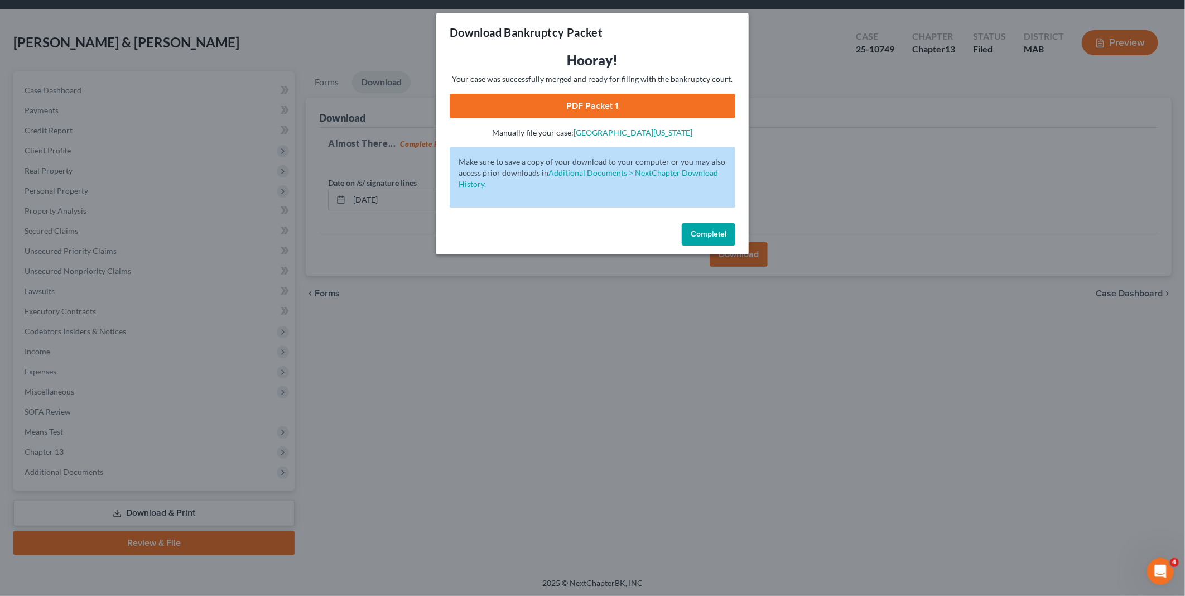
click at [704, 229] on span "Complete!" at bounding box center [709, 233] width 36 height 9
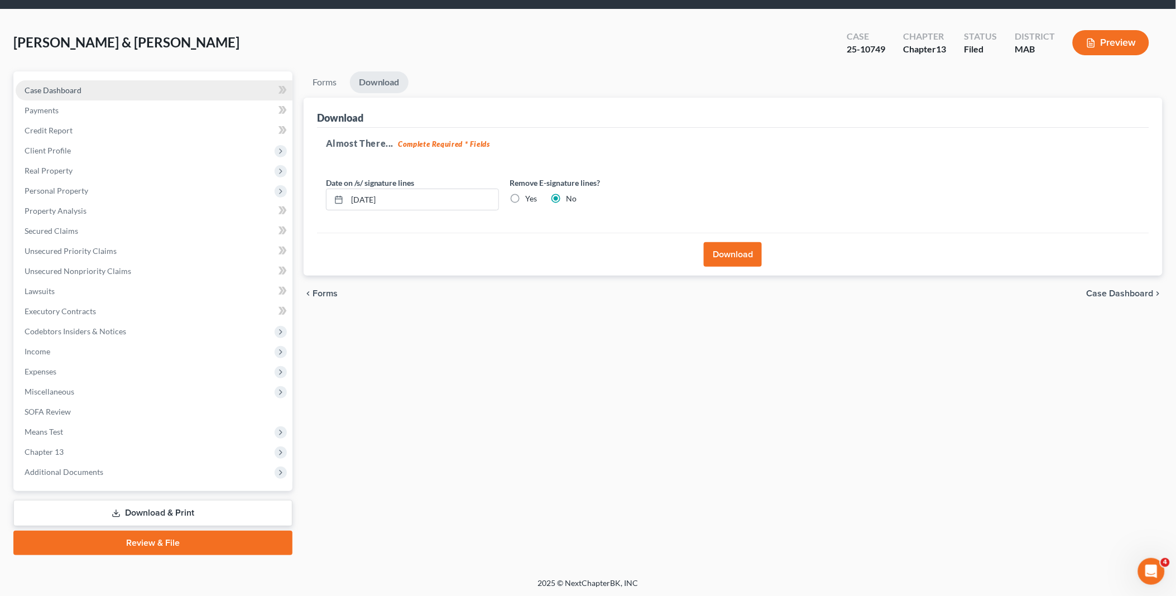
click at [76, 88] on span "Case Dashboard" at bounding box center [53, 89] width 57 height 9
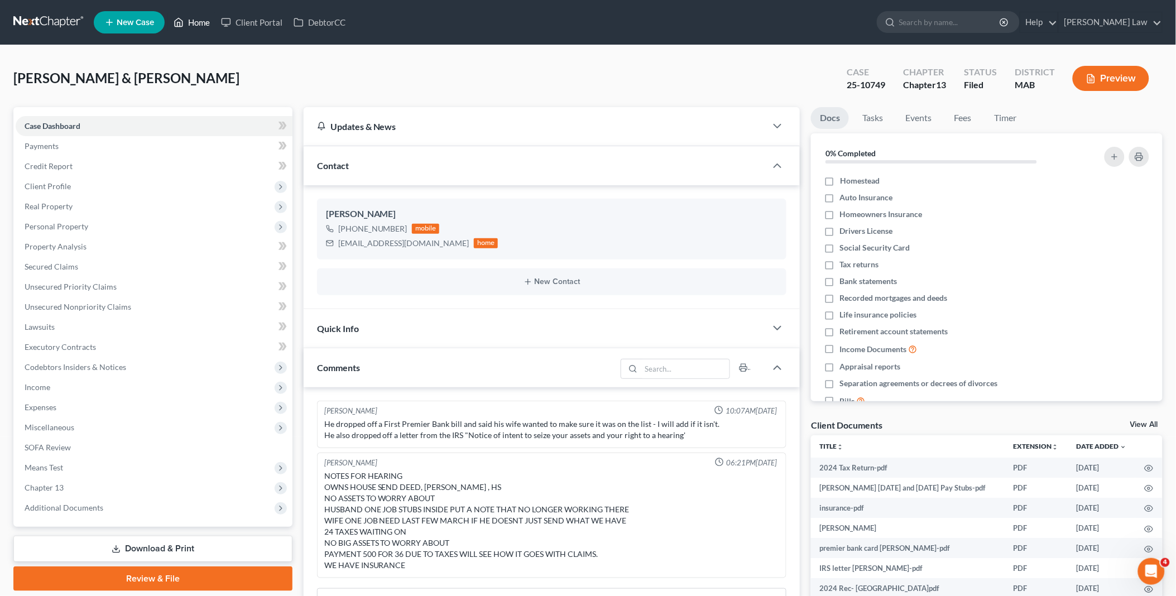
scroll to position [177, 0]
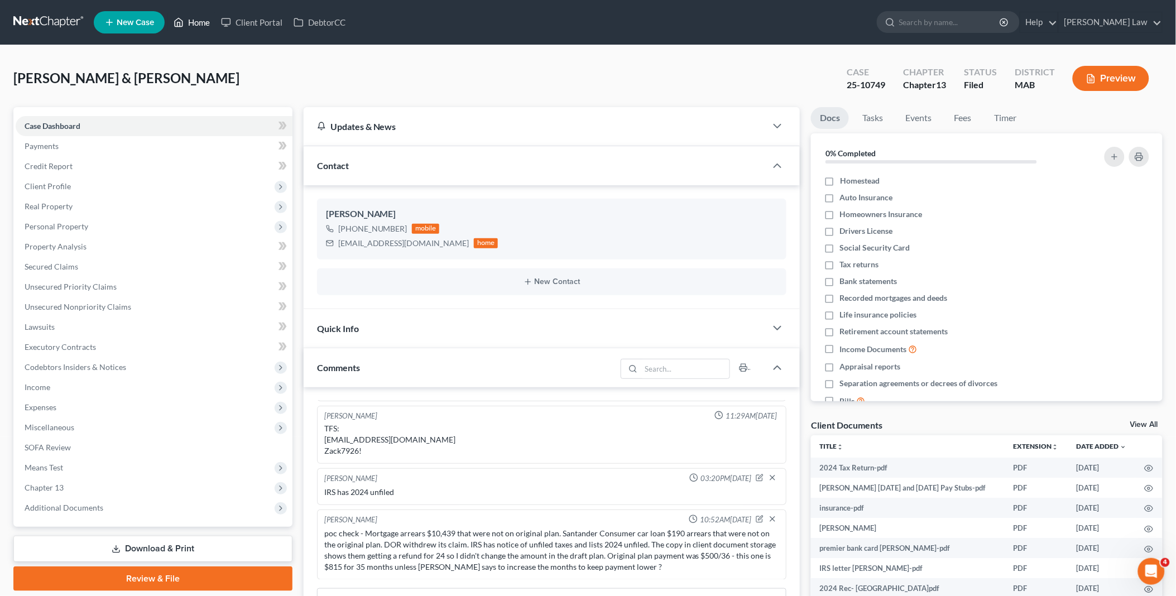
click at [190, 21] on link "Home" at bounding box center [191, 22] width 47 height 20
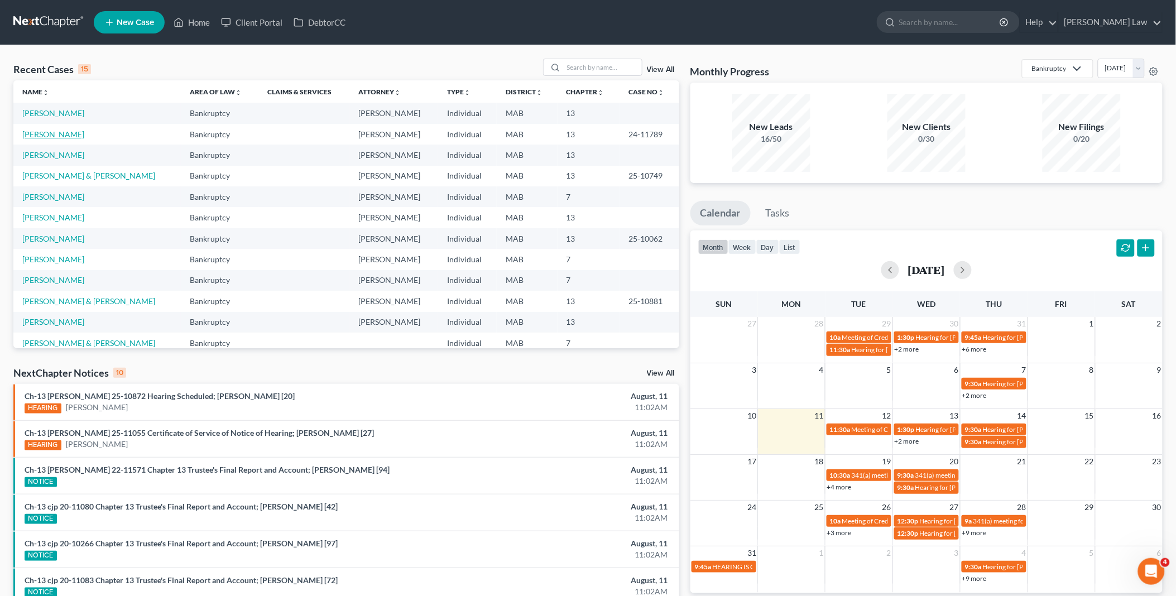
click at [73, 133] on link "[PERSON_NAME]" at bounding box center [53, 133] width 62 height 9
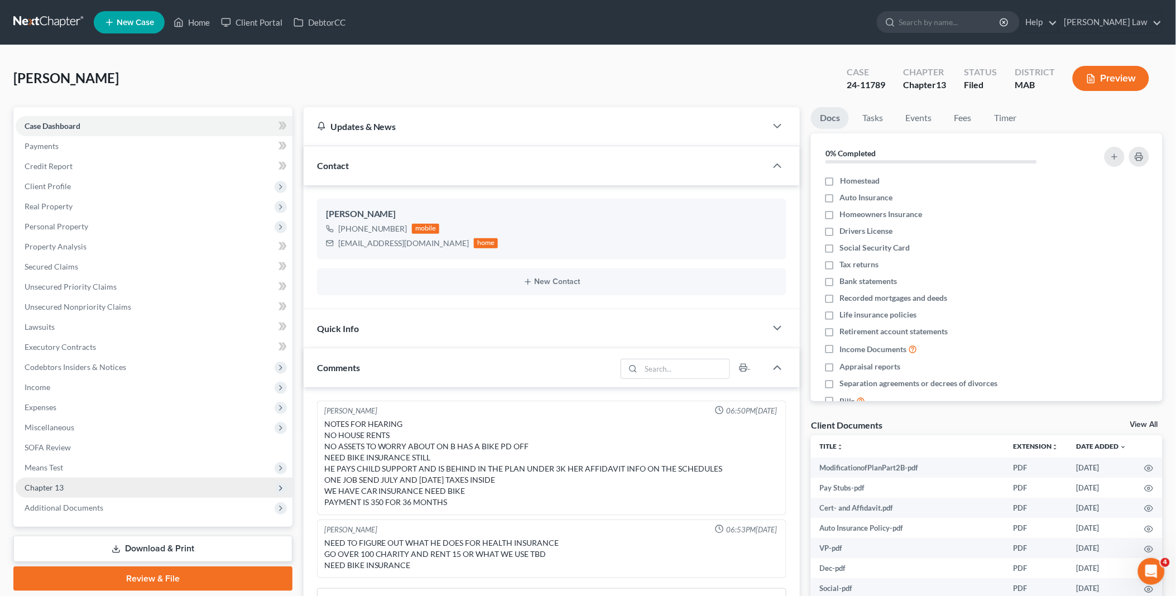
scroll to position [185, 0]
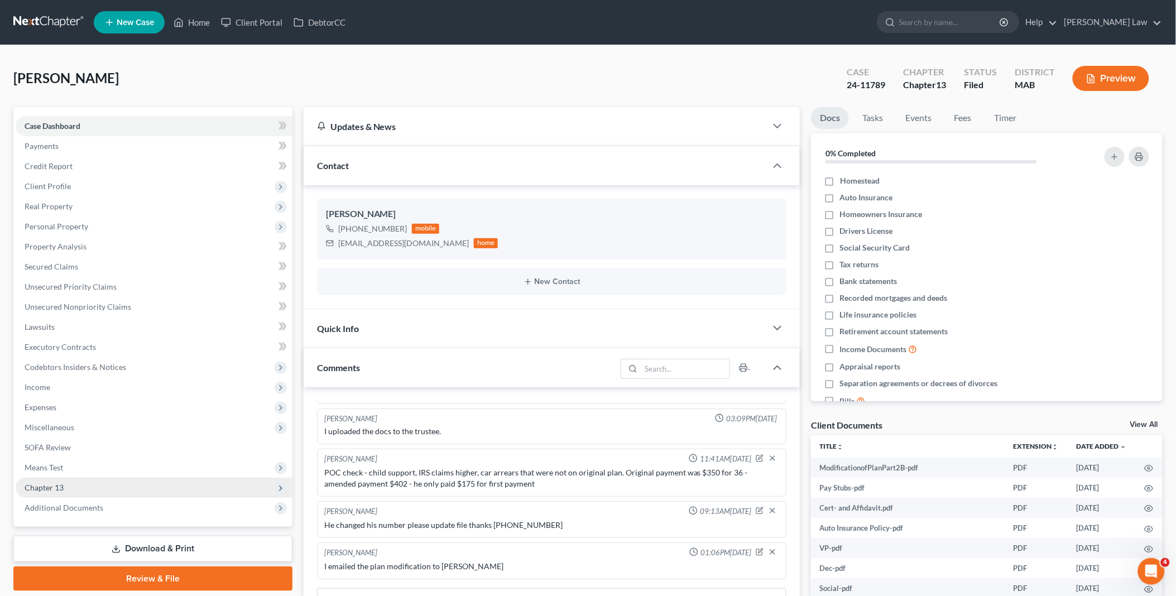
click at [71, 484] on span "Chapter 13" at bounding box center [154, 488] width 277 height 20
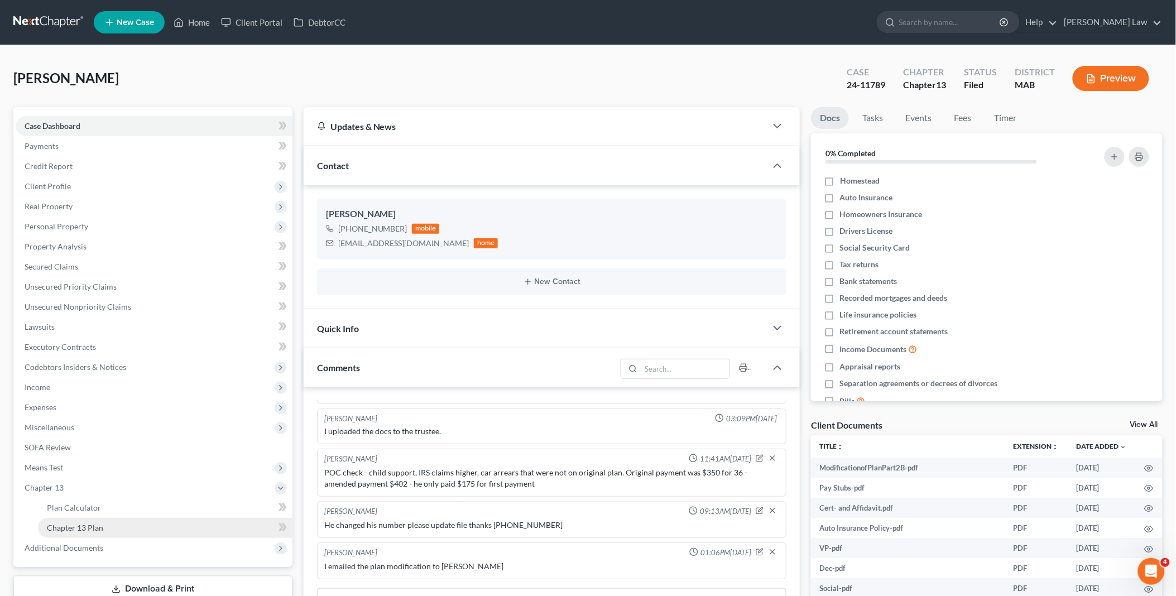
click at [84, 525] on span "Chapter 13 Plan" at bounding box center [75, 527] width 56 height 9
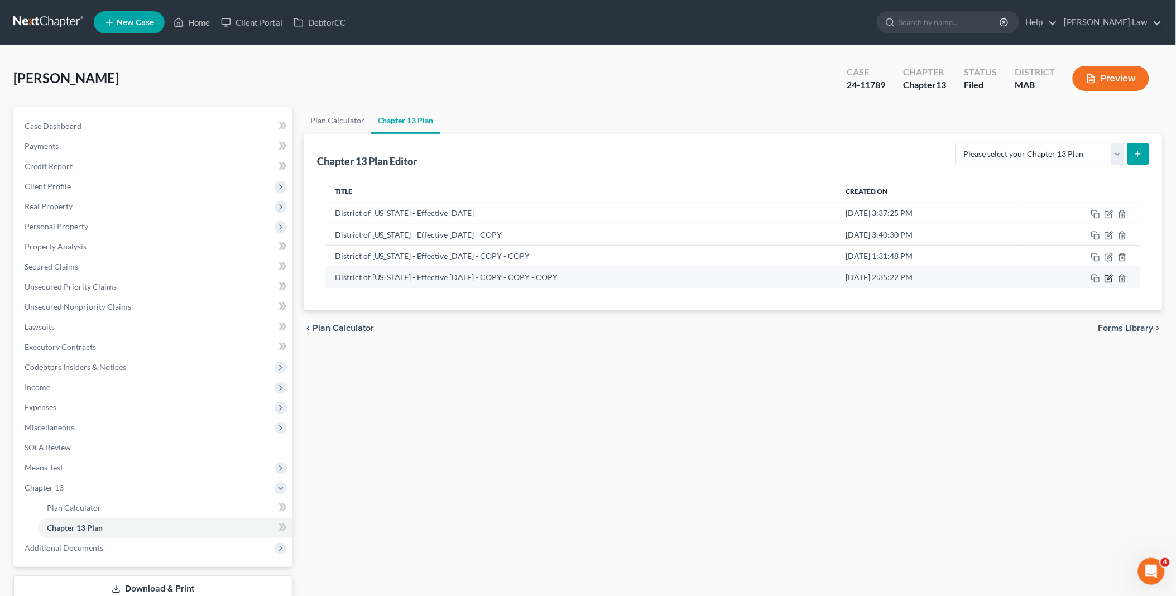
click at [1108, 276] on icon "button" at bounding box center [1108, 278] width 9 height 9
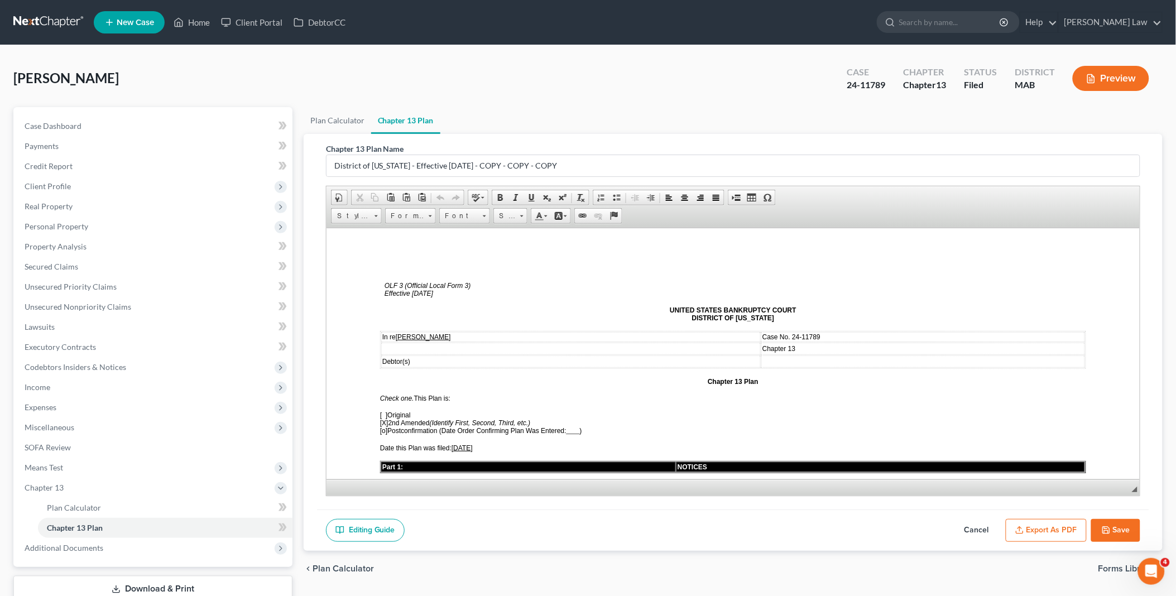
click at [461, 444] on u "[DATE]" at bounding box center [461, 448] width 21 height 8
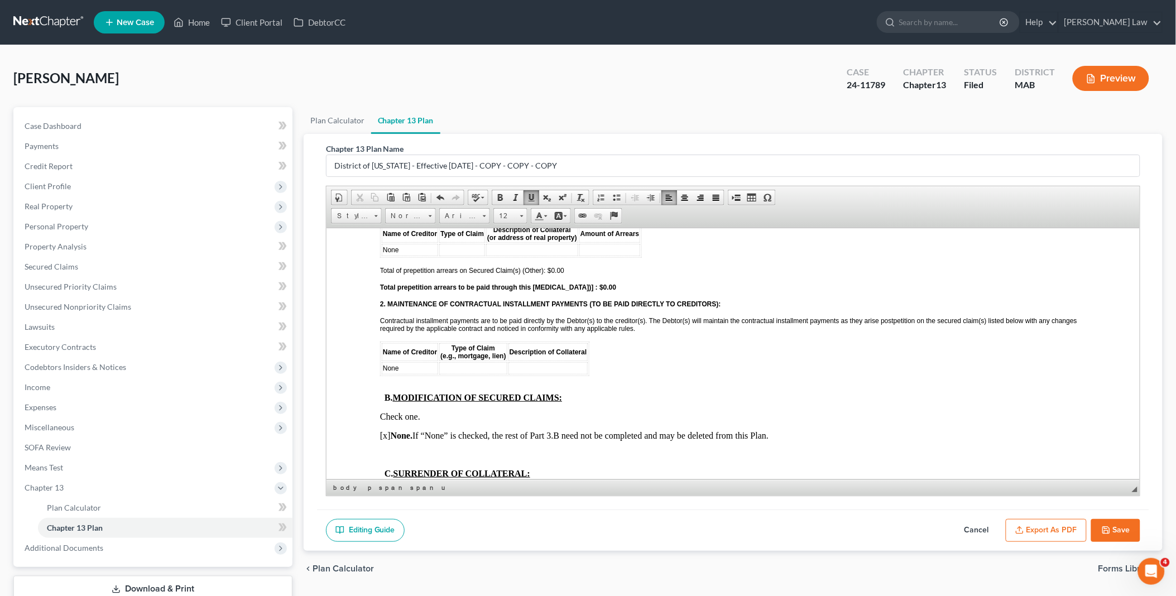
scroll to position [1178, 0]
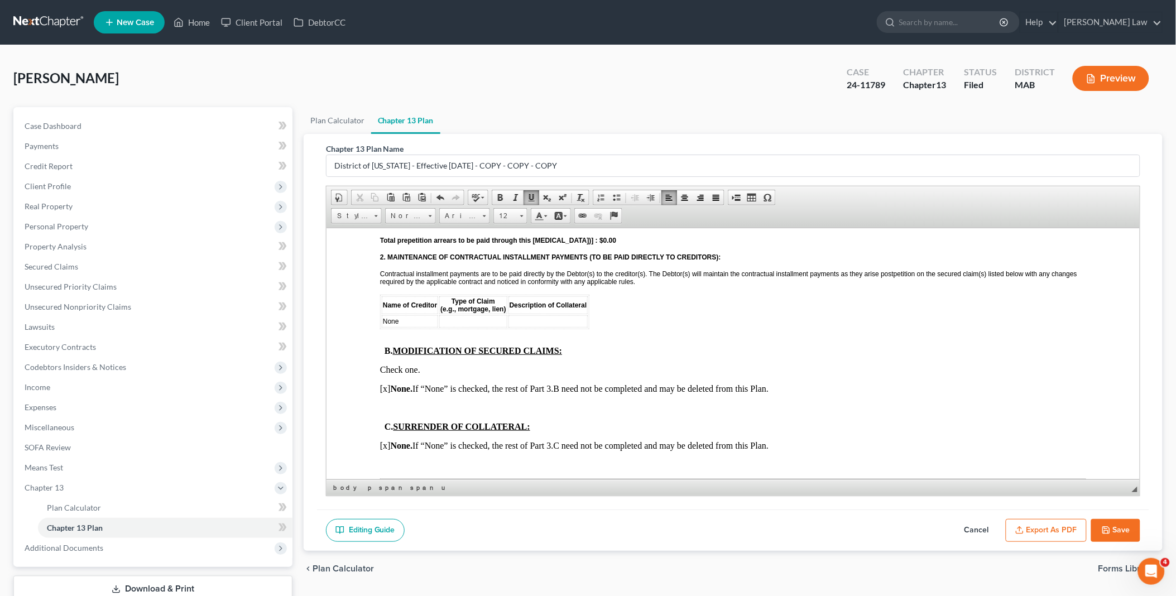
click at [383, 440] on p "[x] None. If “None” is checked, the rest of Part 3.C need not be completed and …" at bounding box center [732, 445] width 706 height 10
click at [786, 440] on p "[ ] None. If “None” is checked, the rest of Part 3.C need not be completed and …" at bounding box center [732, 445] width 706 height 10
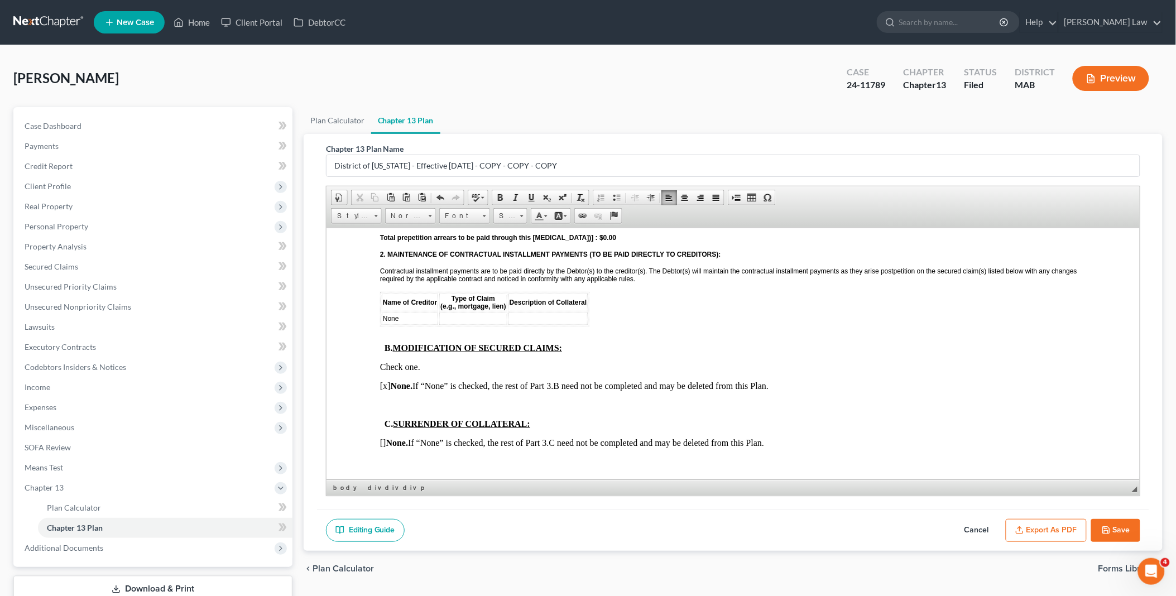
click at [1113, 528] on button "Save" at bounding box center [1115, 530] width 49 height 23
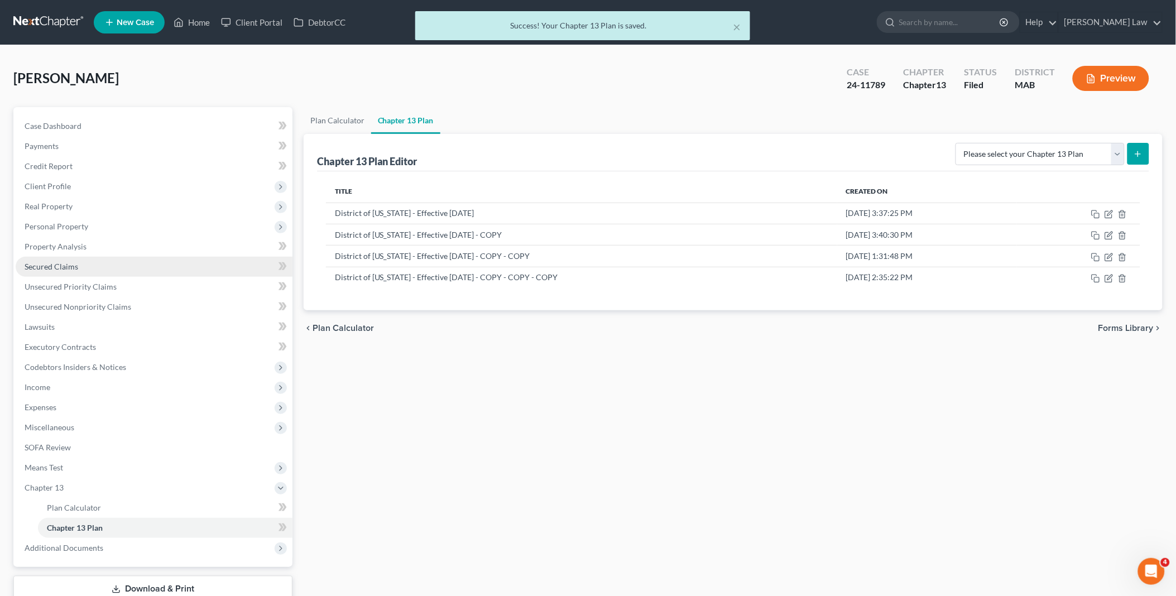
click at [110, 261] on link "Secured Claims" at bounding box center [154, 267] width 277 height 20
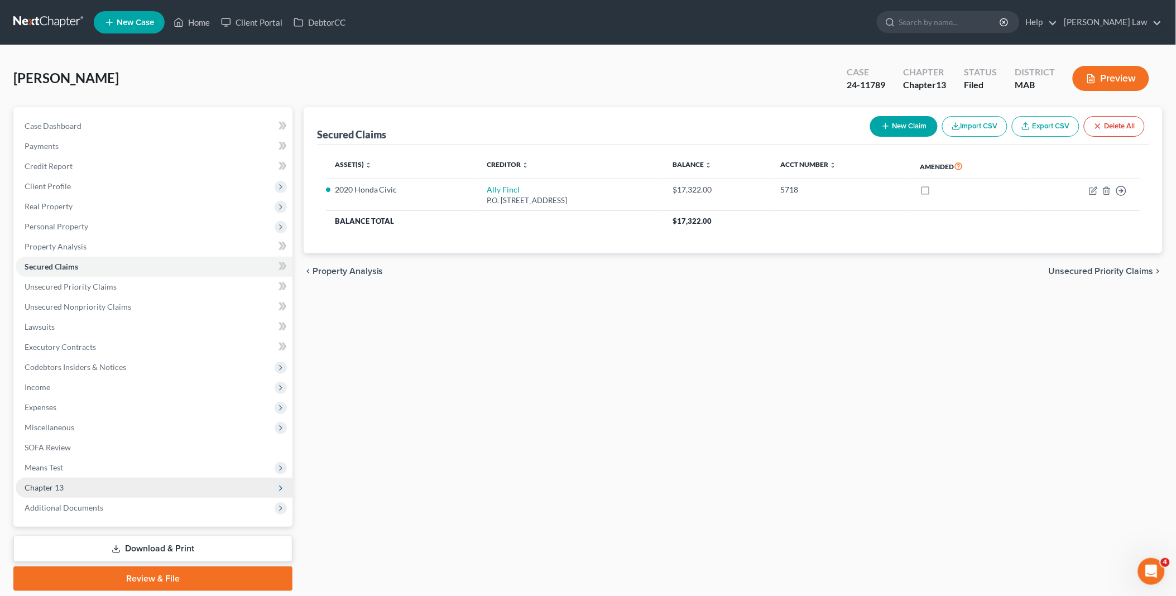
click at [68, 487] on span "Chapter 13" at bounding box center [154, 488] width 277 height 20
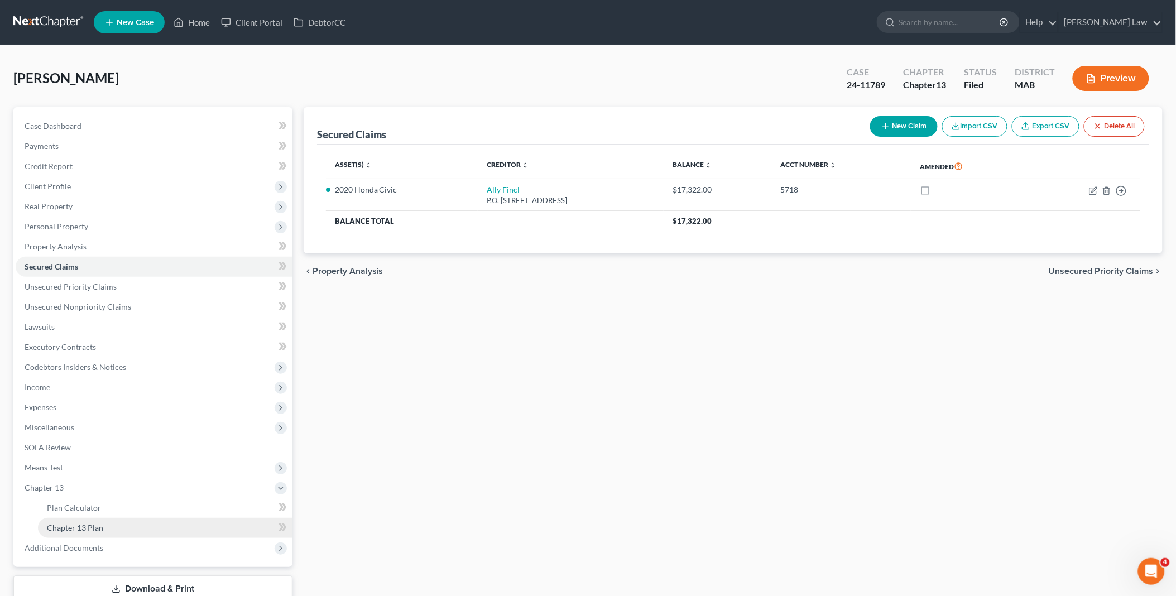
click at [130, 525] on link "Chapter 13 Plan" at bounding box center [165, 528] width 254 height 20
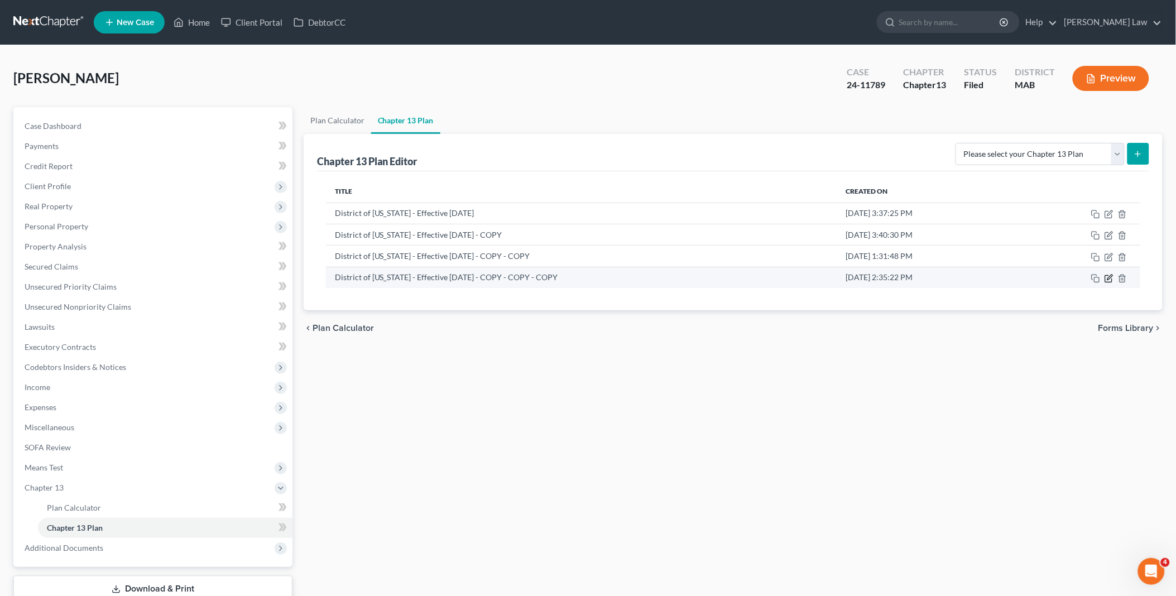
click at [1109, 277] on icon "button" at bounding box center [1108, 278] width 9 height 9
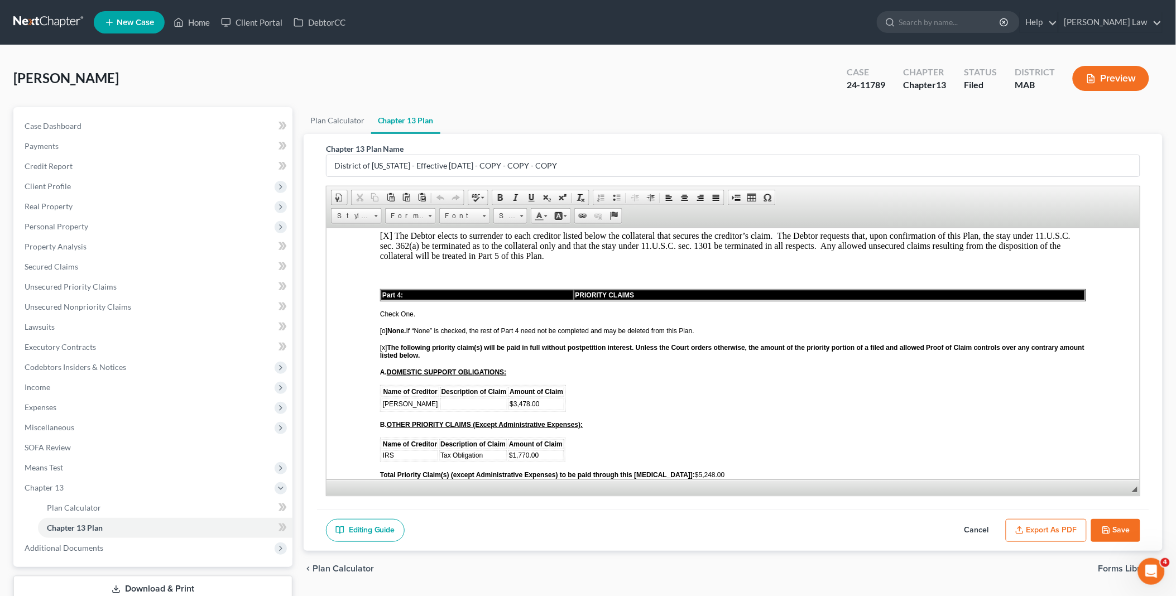
scroll to position [1364, 0]
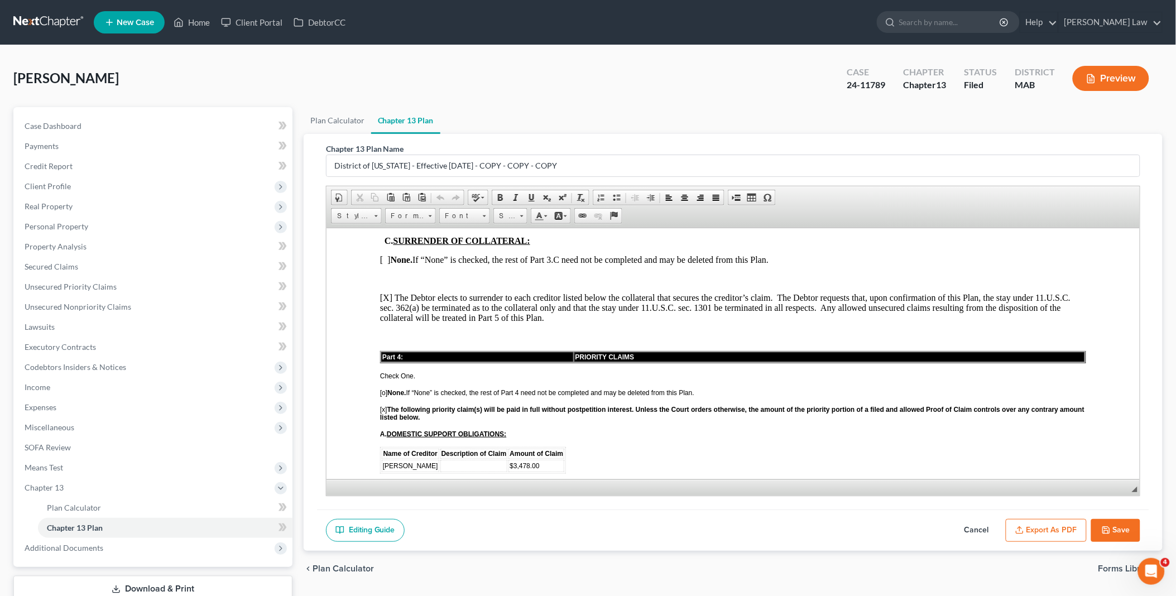
click at [748, 198] on span at bounding box center [751, 197] width 9 height 9
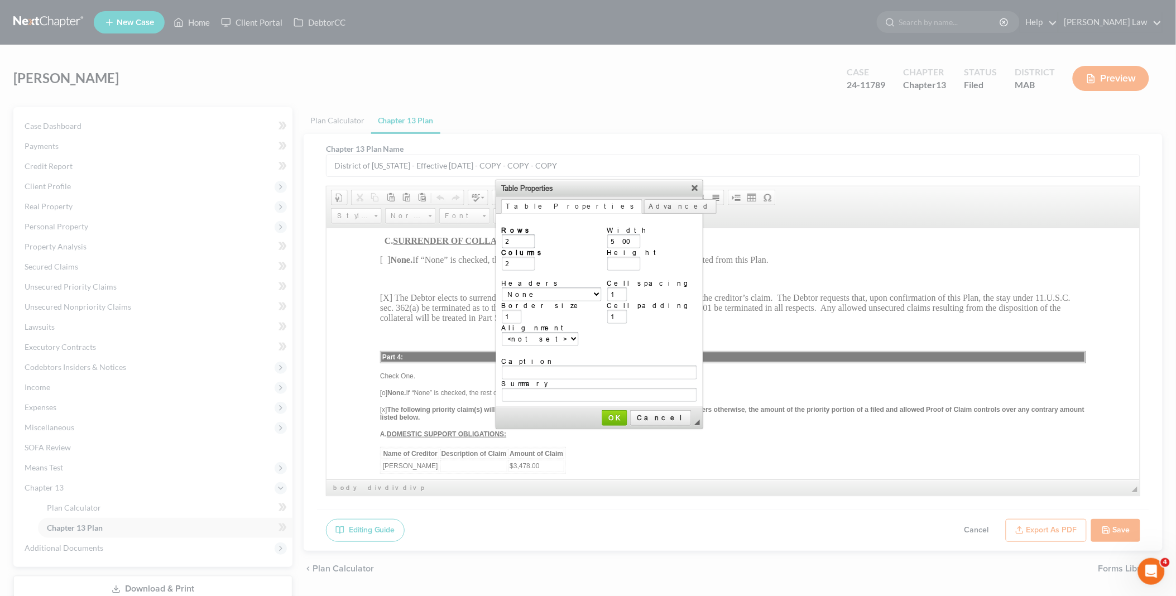
type input "2"
type input "3"
click at [618, 410] on link "OK" at bounding box center [614, 418] width 26 height 16
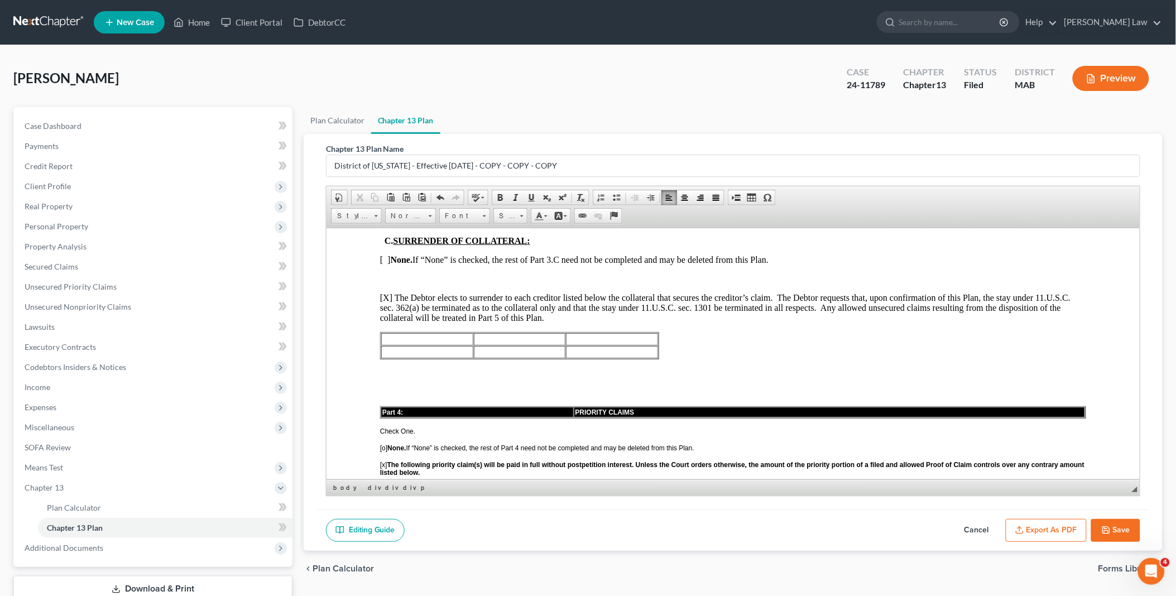
click at [425, 333] on td at bounding box center [427, 339] width 92 height 12
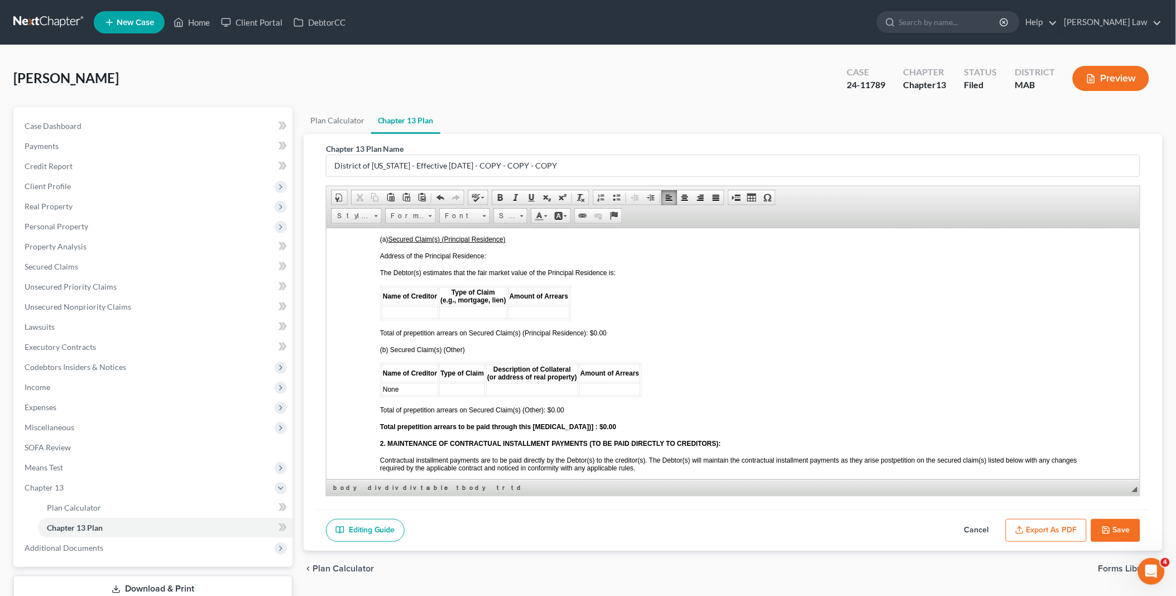
scroll to position [1302, 0]
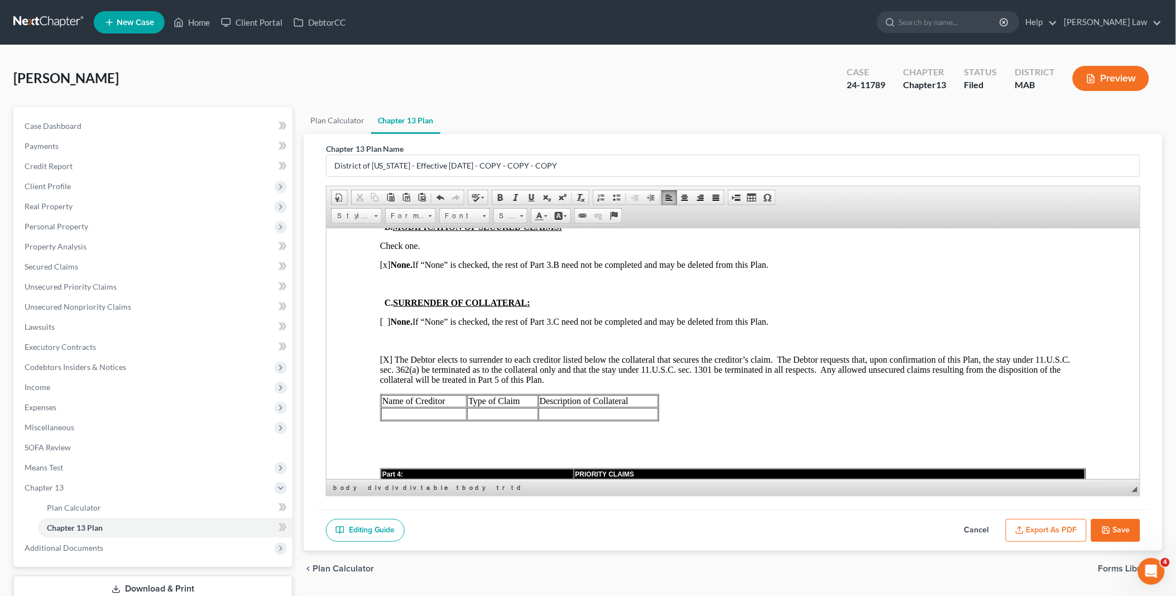
click at [432, 407] on td at bounding box center [423, 413] width 85 height 12
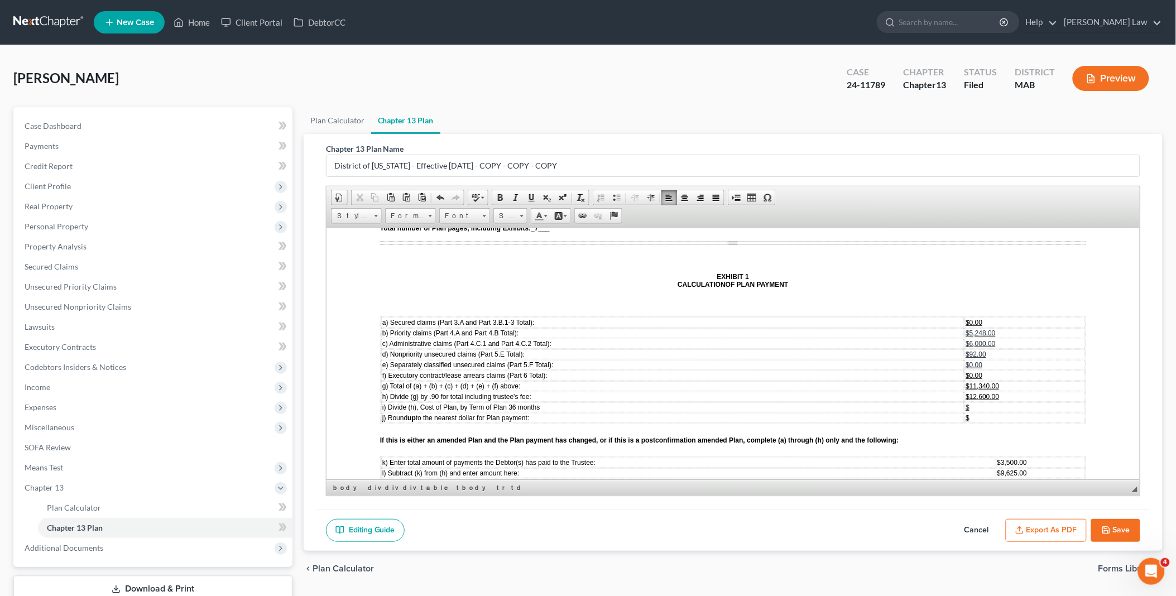
scroll to position [3099, 0]
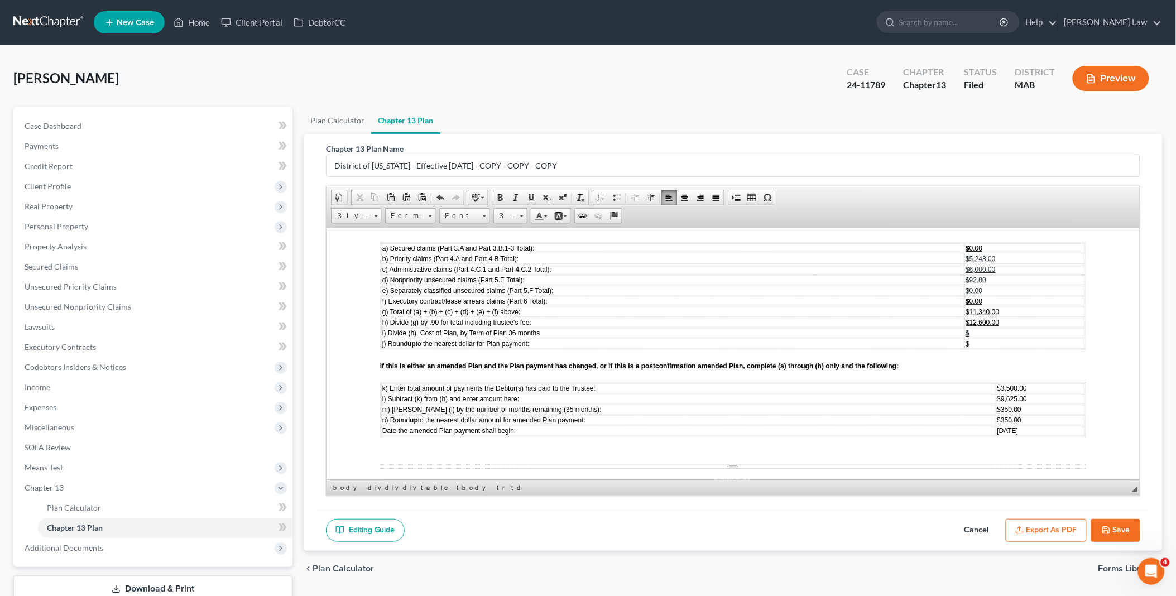
drag, startPoint x: 964, startPoint y: 353, endPoint x: 985, endPoint y: 353, distance: 21.8
click at [996, 426] on span "[DATE]" at bounding box center [1006, 430] width 21 height 8
click at [1110, 526] on icon "button" at bounding box center [1105, 530] width 9 height 9
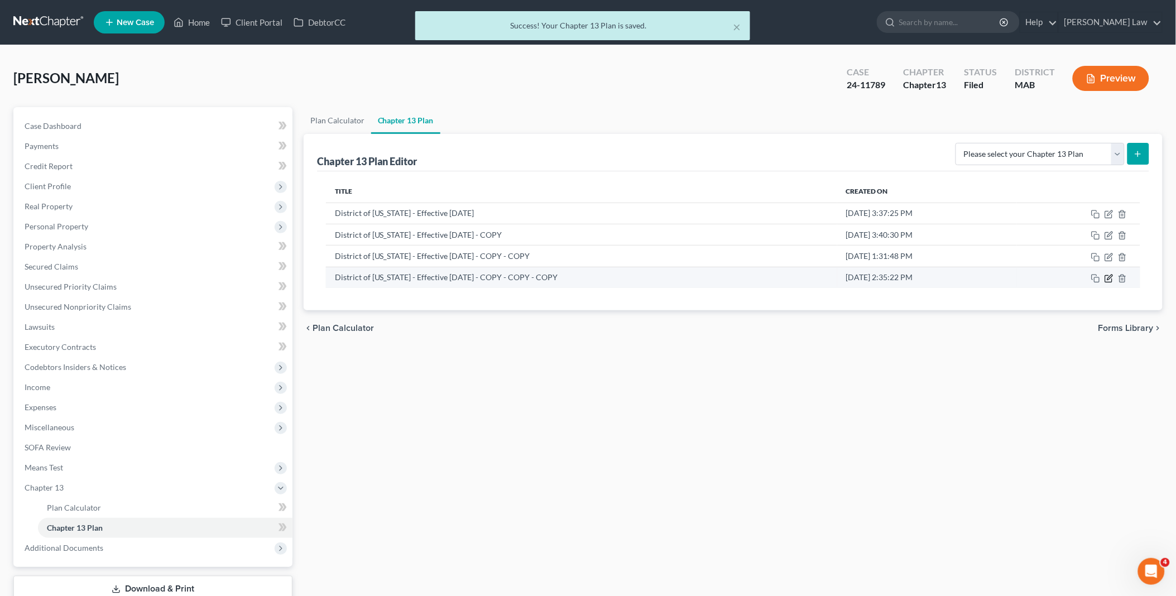
click at [1111, 277] on icon "button" at bounding box center [1109, 277] width 5 height 5
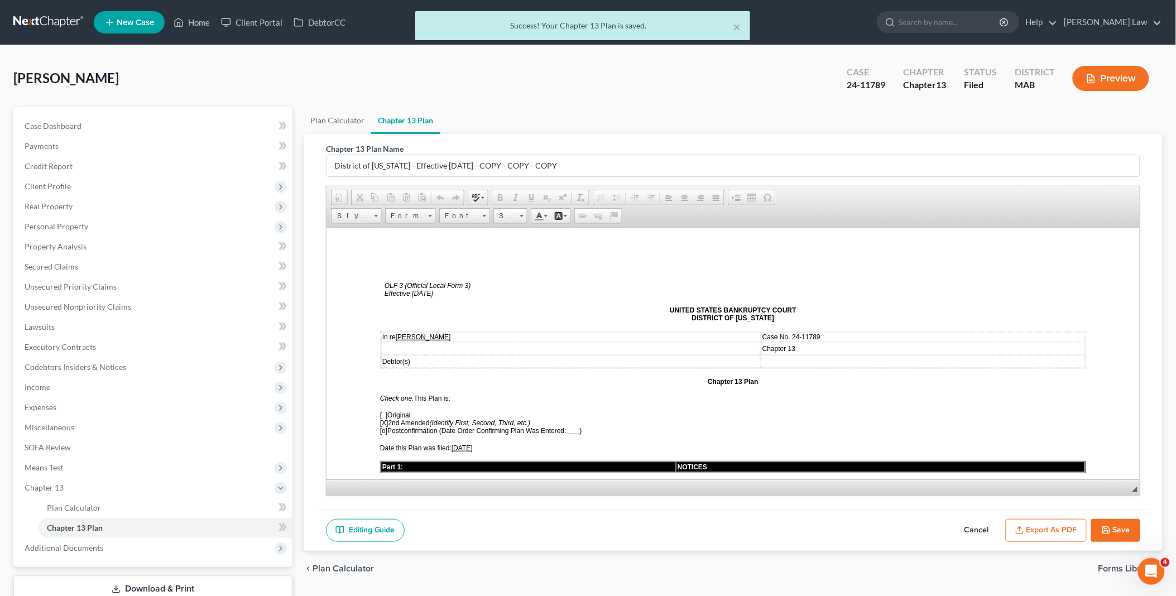
scroll to position [0, 0]
click at [1056, 524] on button "Export as PDF" at bounding box center [1045, 530] width 81 height 23
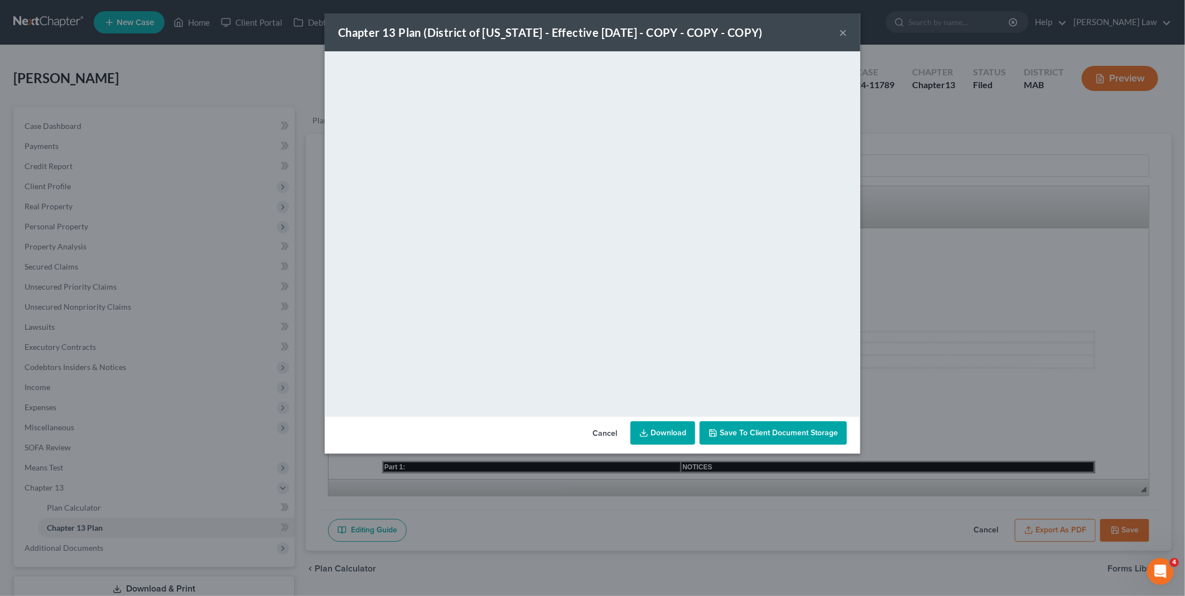
click at [654, 436] on link "Download" at bounding box center [662, 432] width 65 height 23
drag, startPoint x: 614, startPoint y: 427, endPoint x: 567, endPoint y: 448, distance: 50.9
click at [614, 427] on button "Cancel" at bounding box center [605, 433] width 42 height 22
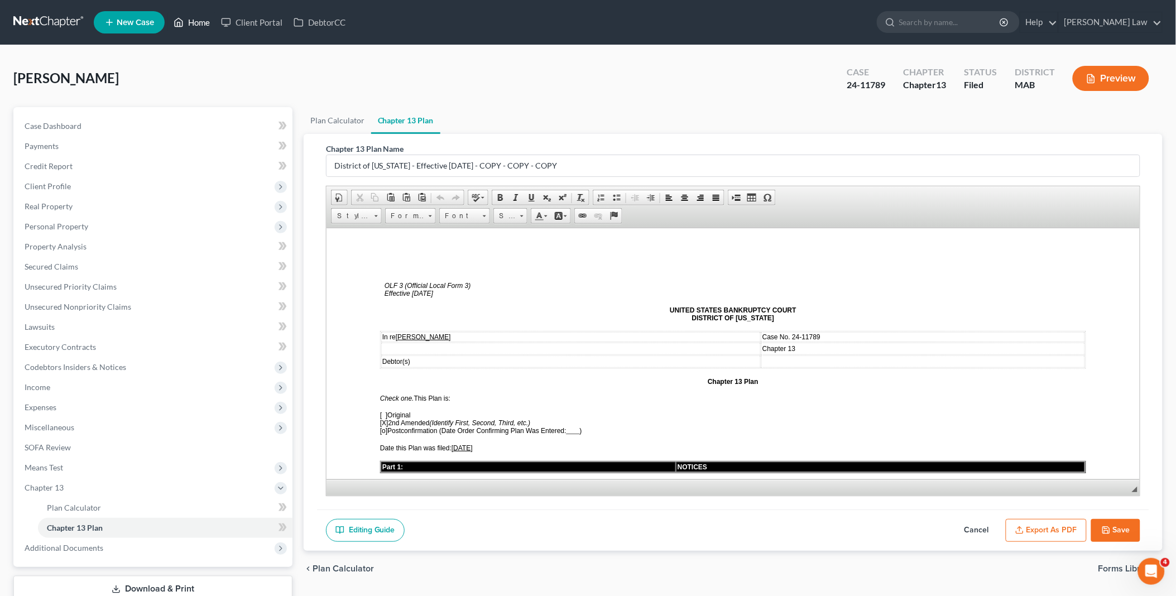
click at [197, 19] on link "Home" at bounding box center [191, 22] width 47 height 20
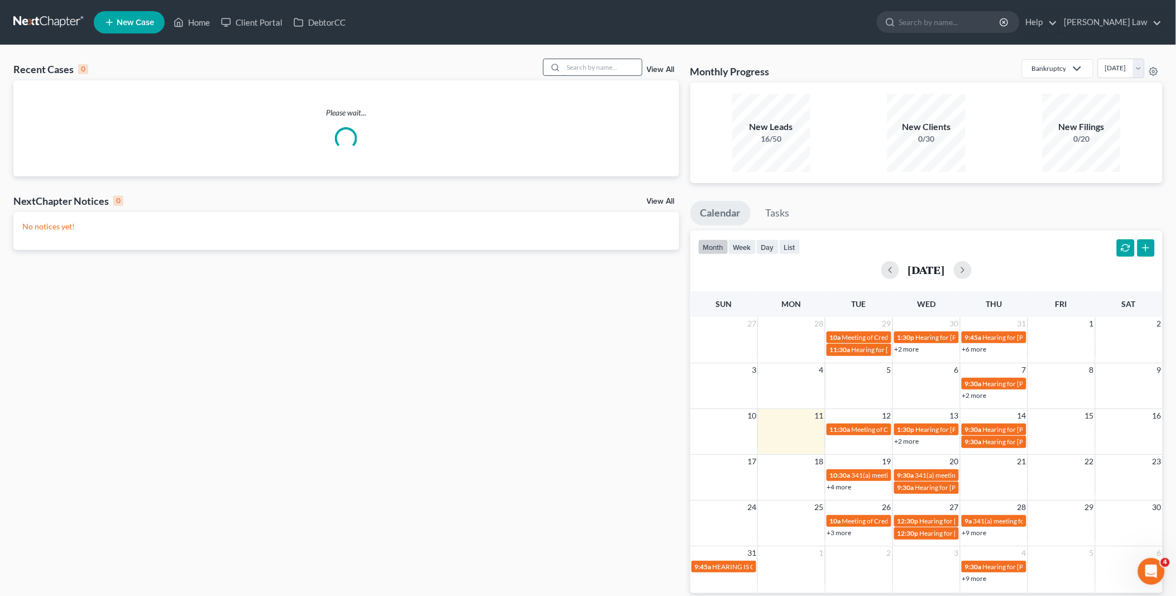
click at [580, 68] on input "search" at bounding box center [603, 67] width 78 height 16
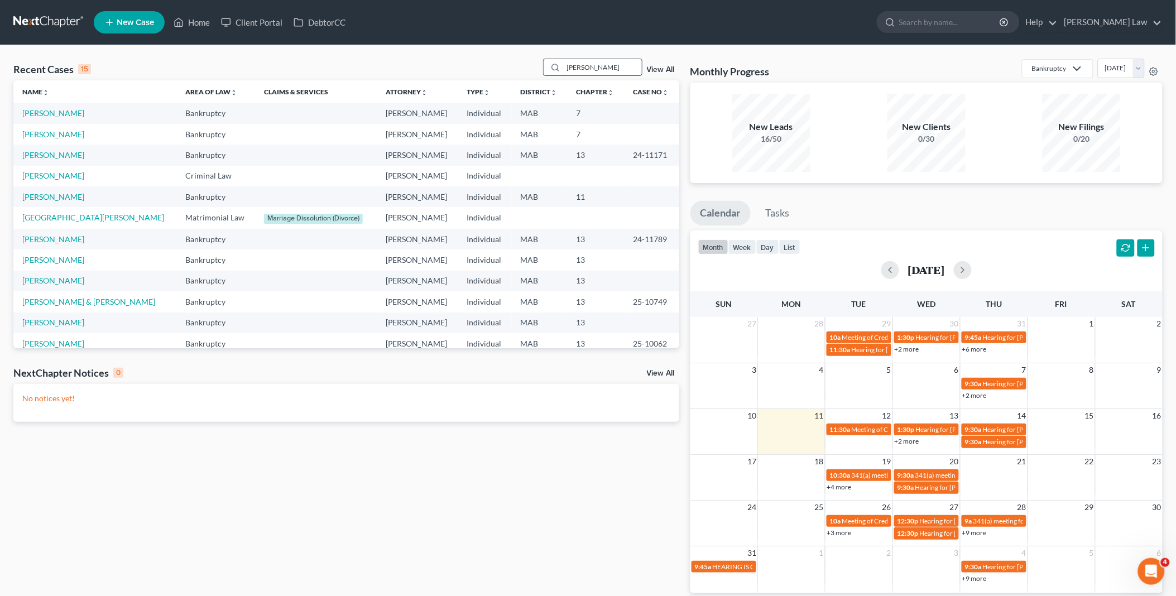
type input "[PERSON_NAME]"
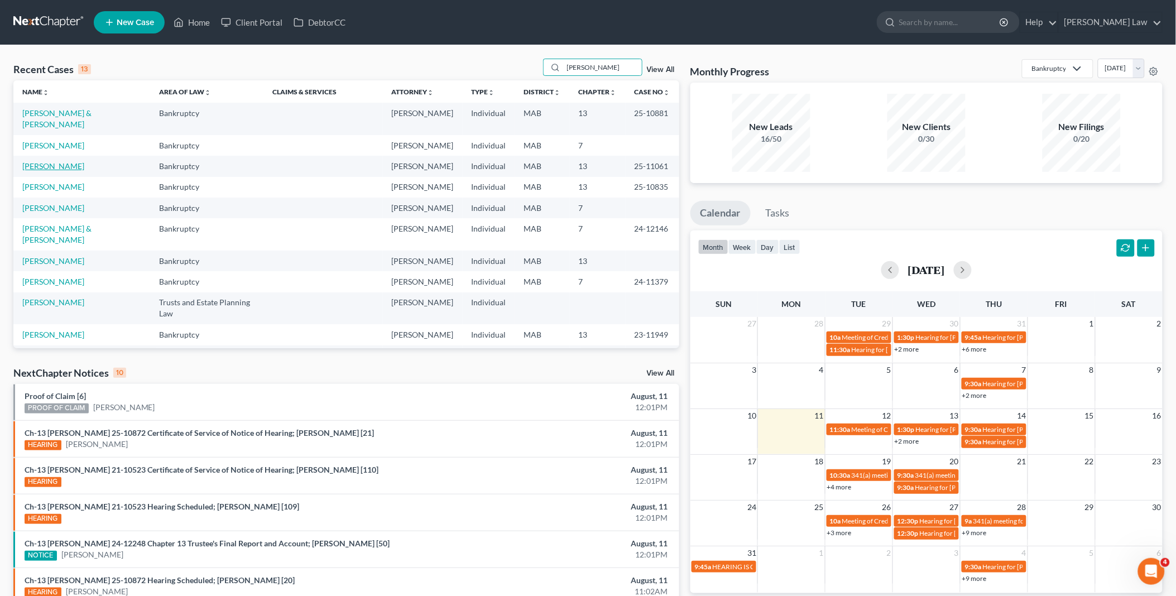
click at [36, 171] on link "[PERSON_NAME]" at bounding box center [53, 165] width 62 height 9
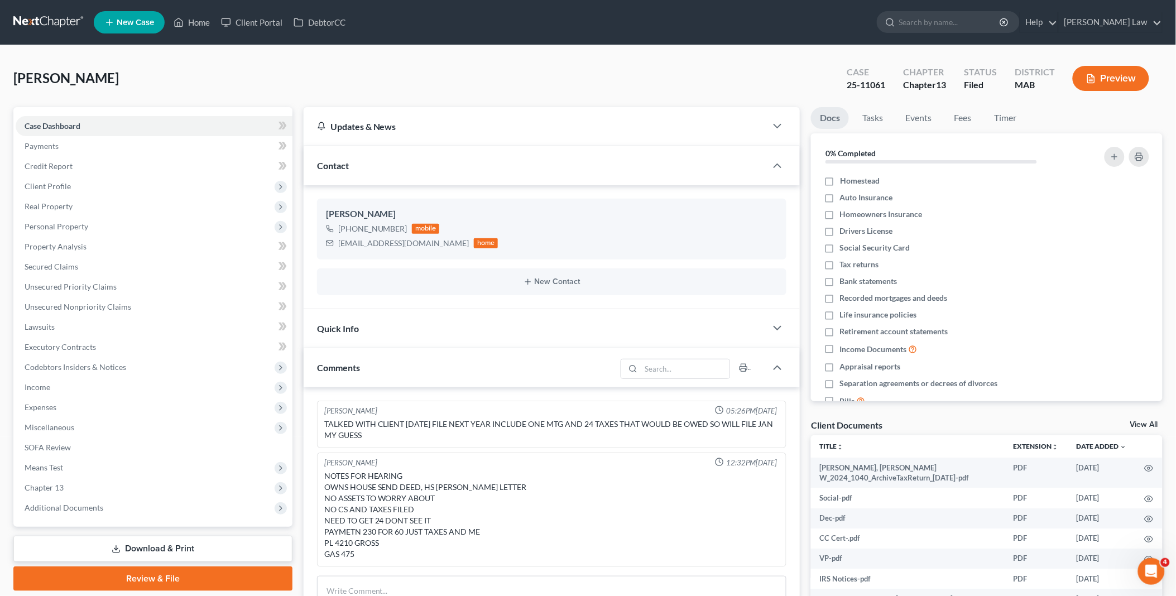
click at [1145, 422] on link "View All" at bounding box center [1144, 425] width 28 height 8
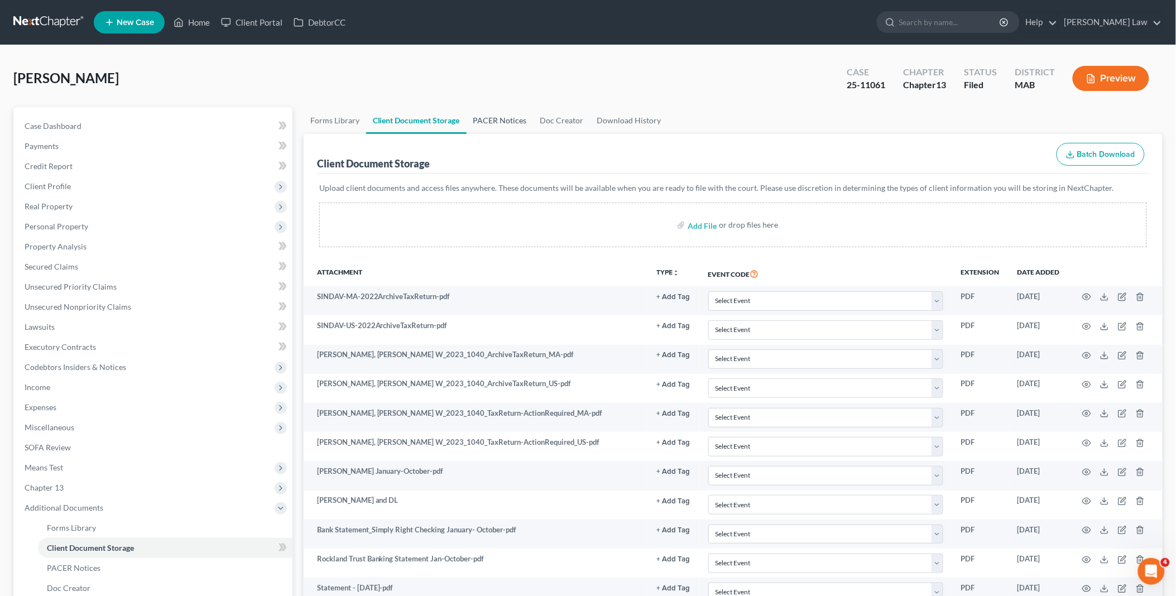
click at [492, 119] on link "PACER Notices" at bounding box center [499, 120] width 67 height 27
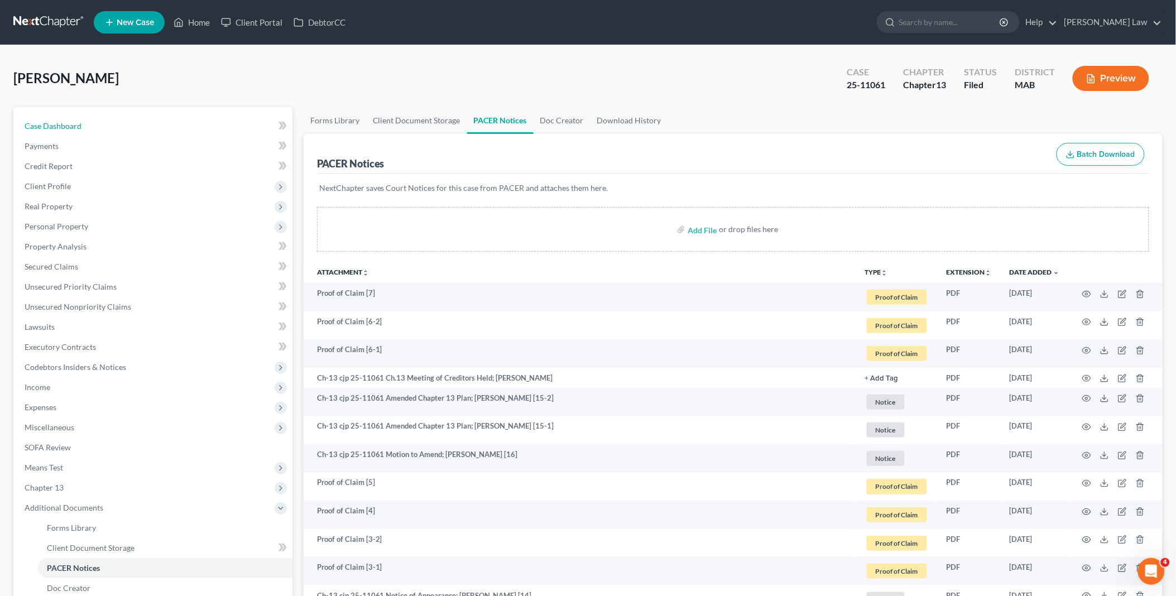
drag, startPoint x: 66, startPoint y: 124, endPoint x: 449, endPoint y: 44, distance: 391.7
click at [66, 124] on span "Case Dashboard" at bounding box center [53, 125] width 57 height 9
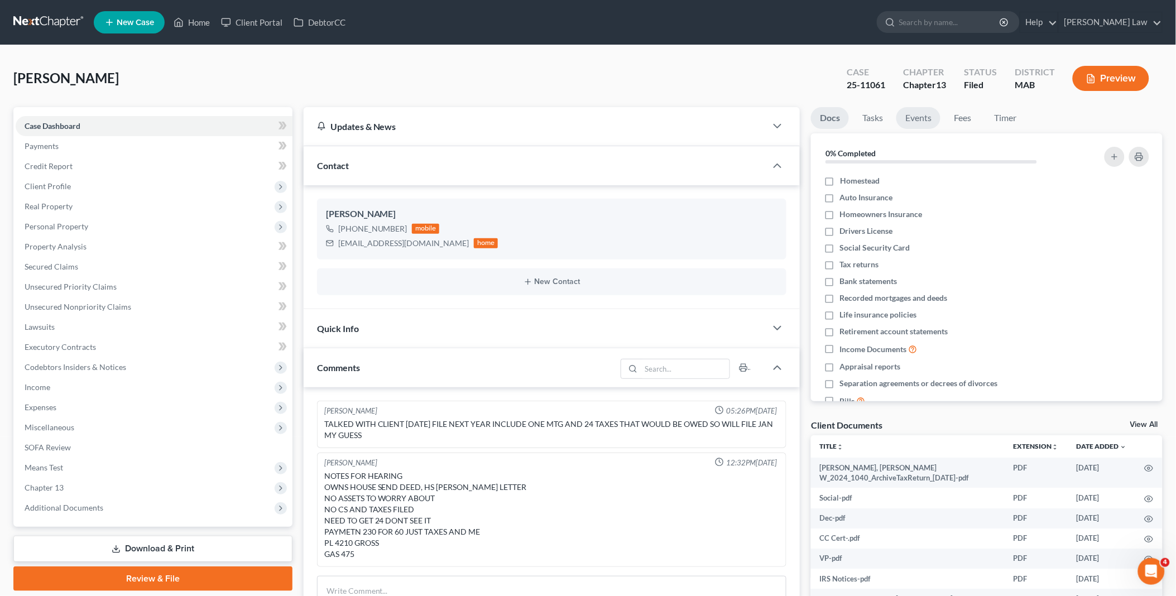
click at [922, 113] on link "Events" at bounding box center [918, 118] width 44 height 22
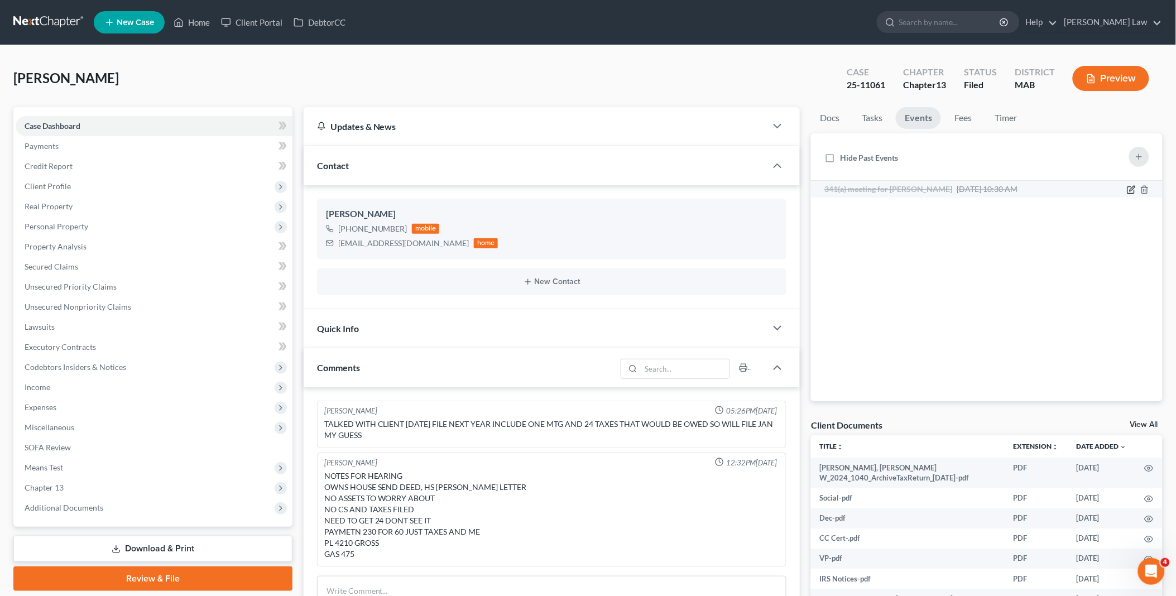
click at [1129, 191] on icon "button" at bounding box center [1130, 189] width 9 height 9
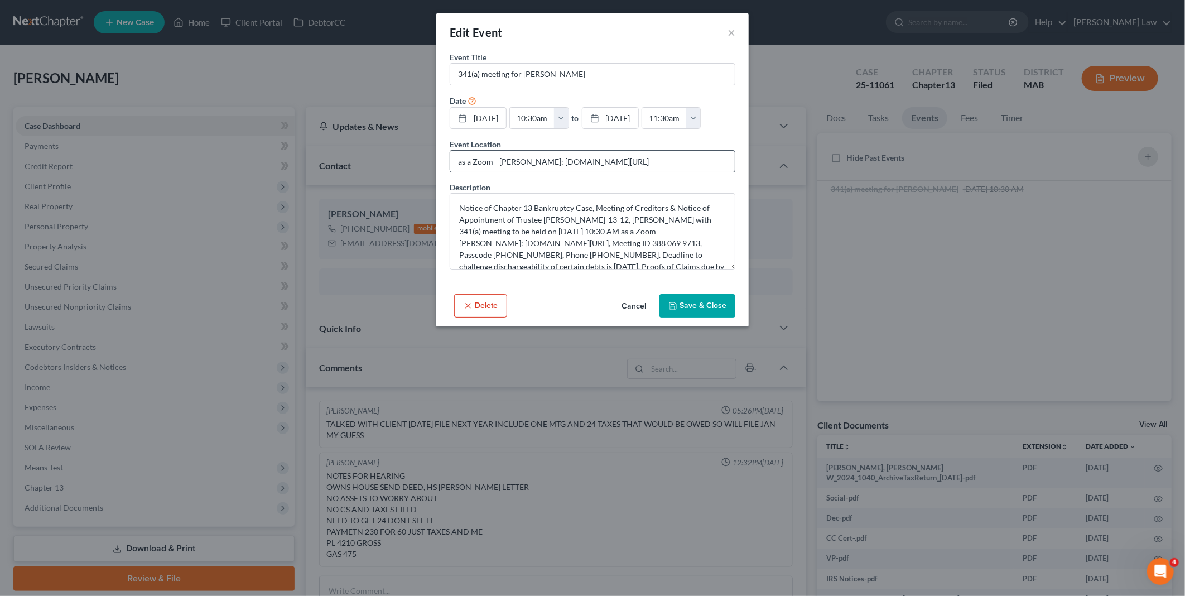
drag, startPoint x: 713, startPoint y: 303, endPoint x: 519, endPoint y: 173, distance: 233.7
click at [713, 302] on button "Save & Close" at bounding box center [697, 305] width 76 height 23
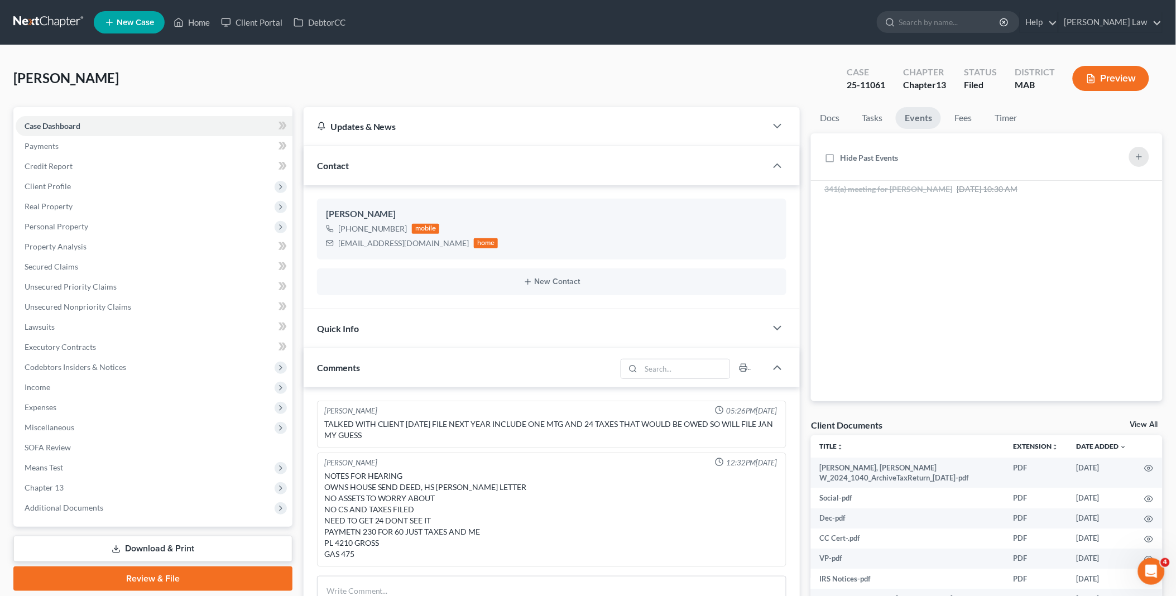
click at [1143, 424] on link "View All" at bounding box center [1144, 425] width 28 height 8
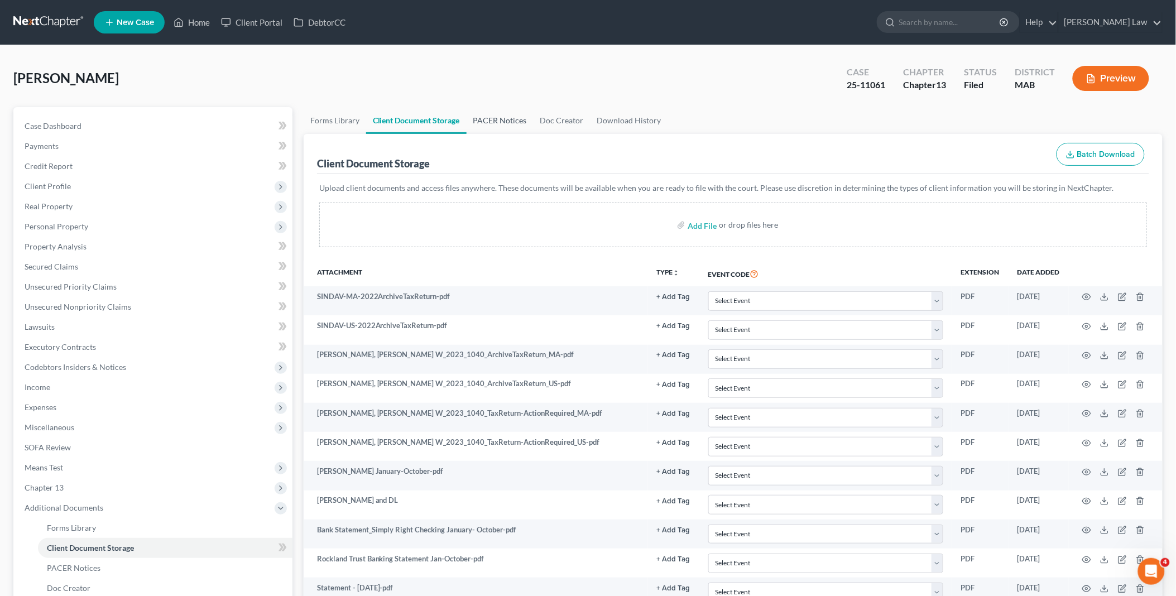
click at [494, 121] on link "PACER Notices" at bounding box center [499, 120] width 67 height 27
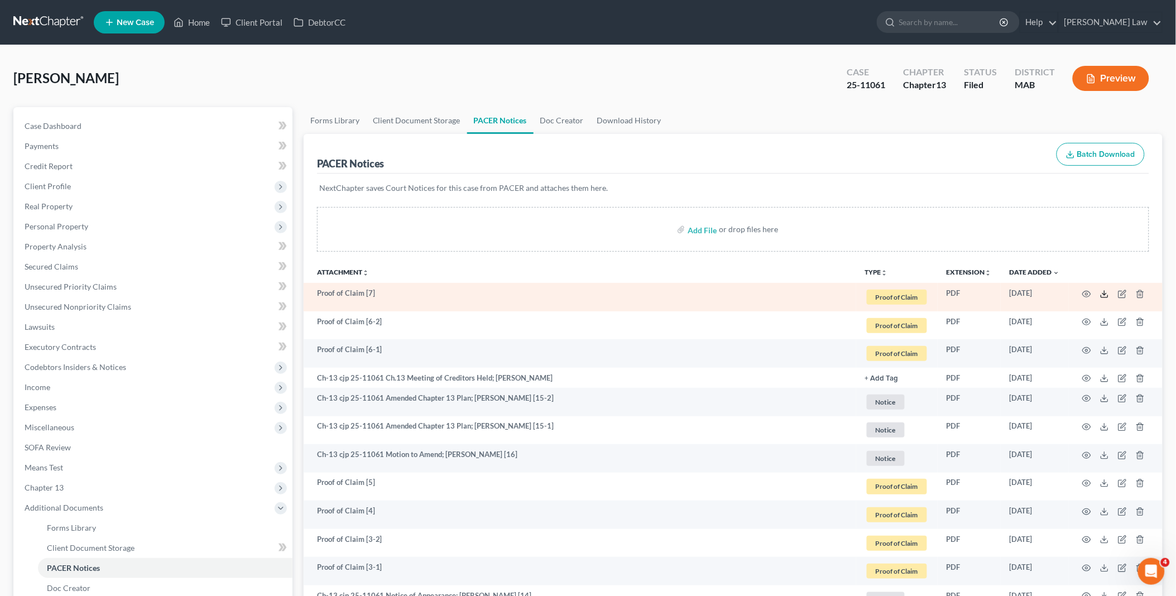
click at [1106, 292] on icon at bounding box center [1104, 294] width 9 height 9
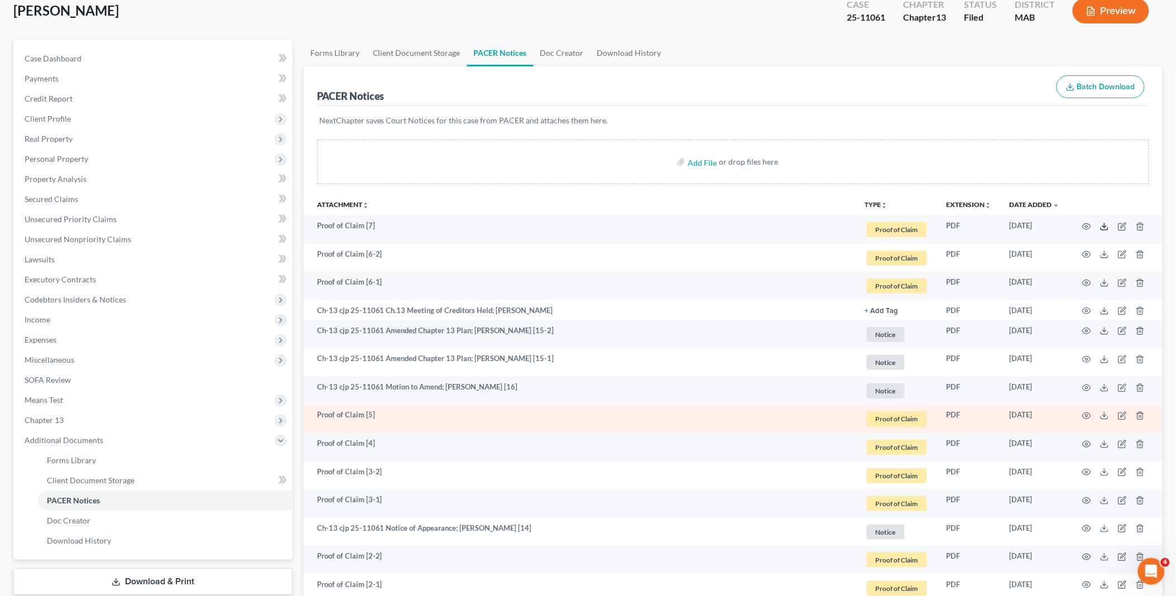
scroll to position [186, 0]
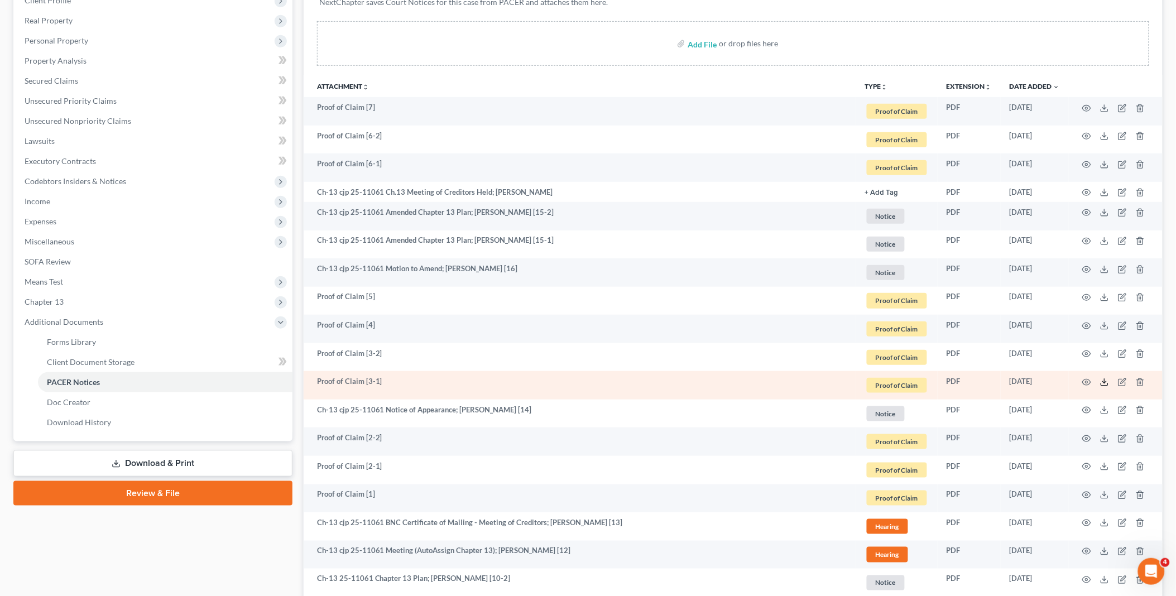
click at [1106, 381] on polyline at bounding box center [1104, 382] width 4 height 2
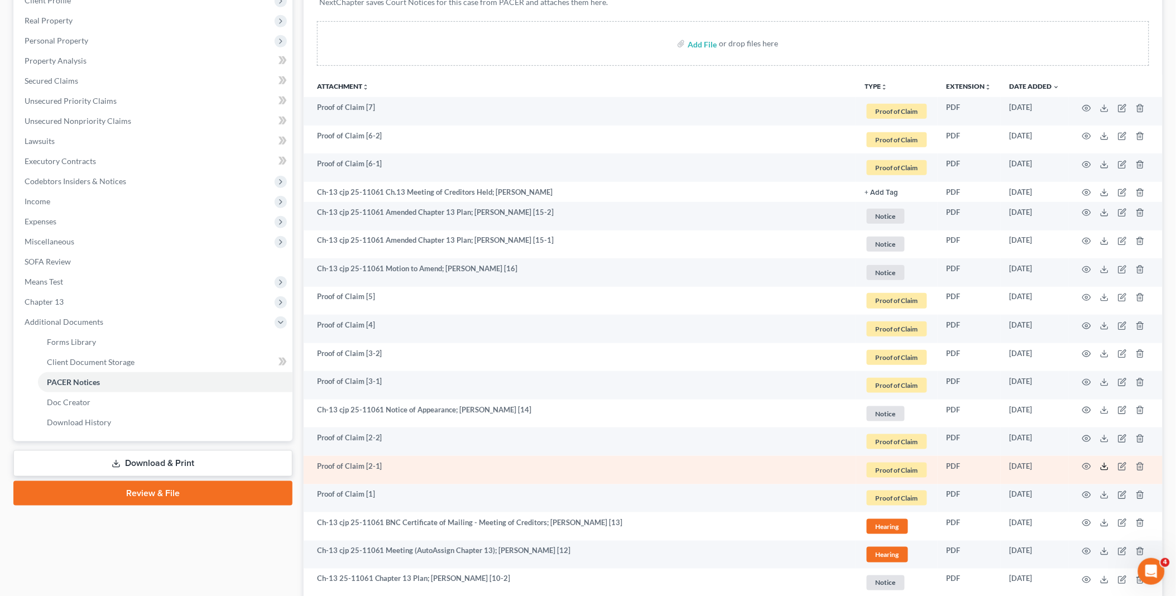
click at [1105, 466] on icon at bounding box center [1104, 466] width 9 height 9
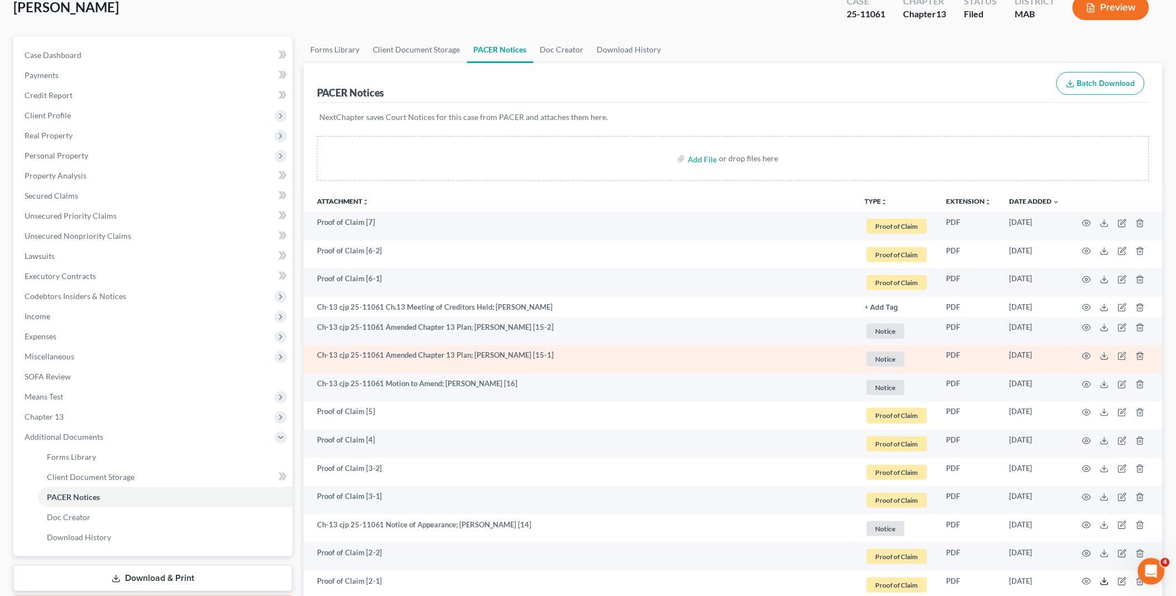
scroll to position [62, 0]
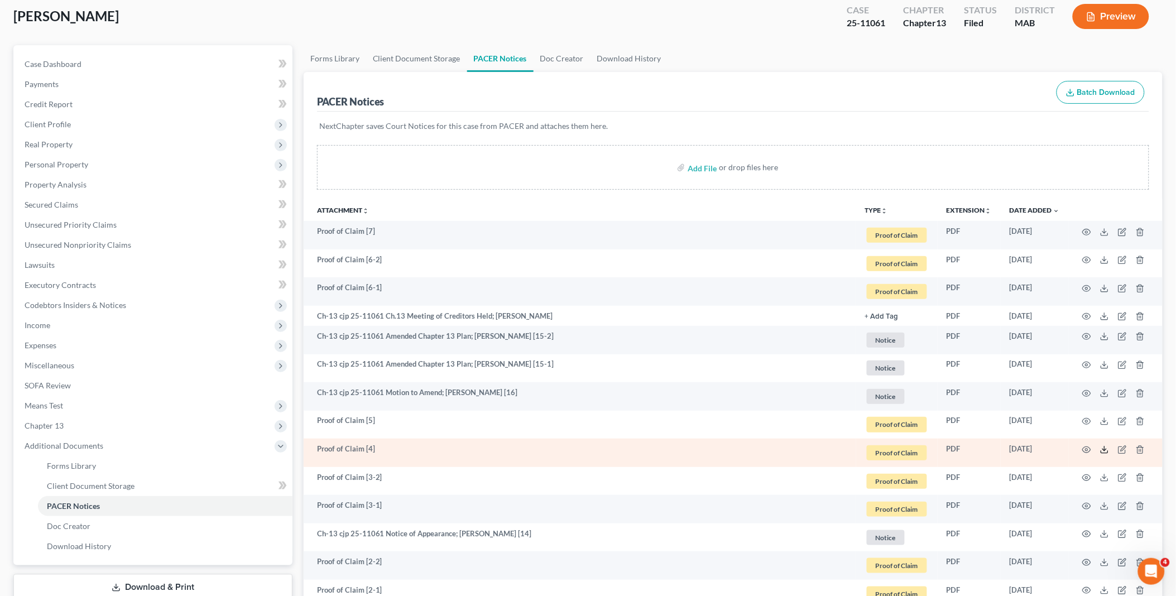
click at [1104, 450] on line at bounding box center [1104, 448] width 0 height 4
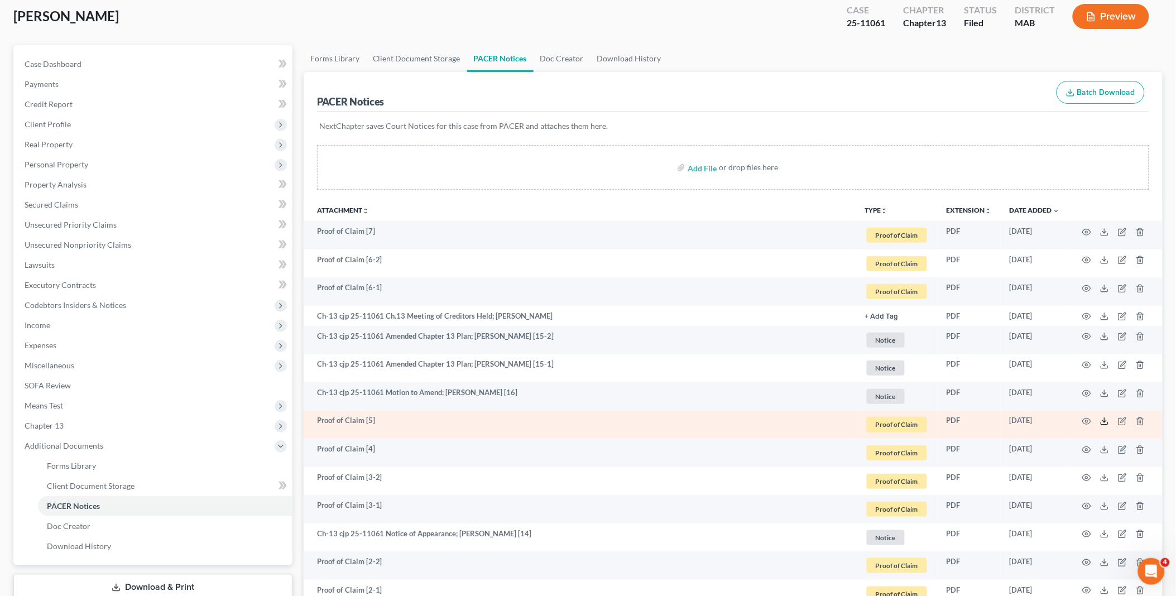
click at [1105, 421] on polyline at bounding box center [1104, 422] width 4 height 2
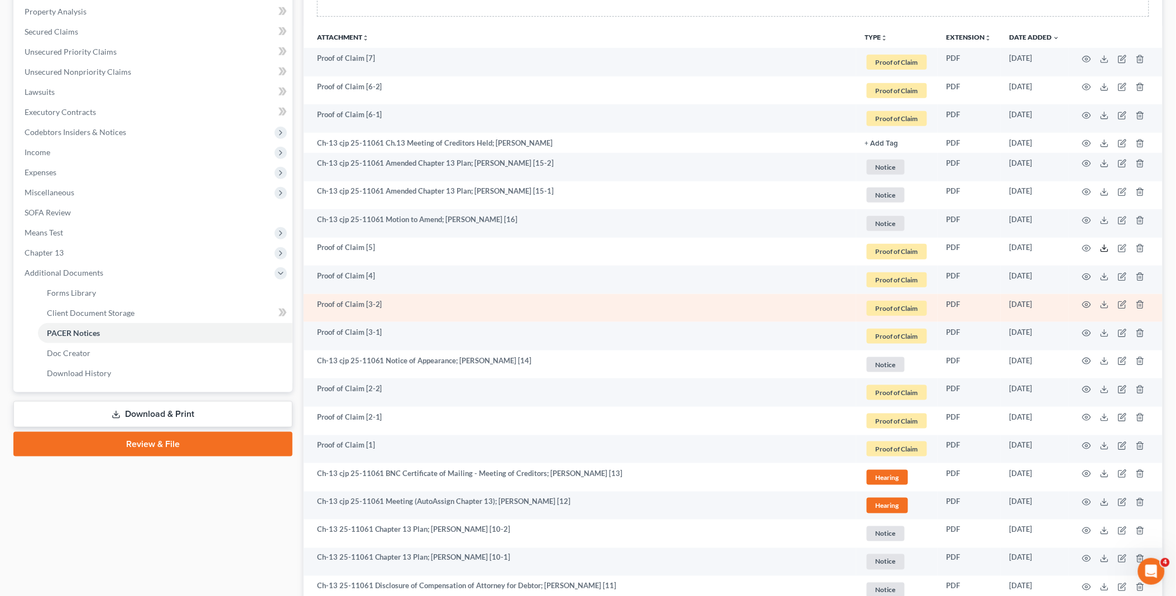
scroll to position [248, 0]
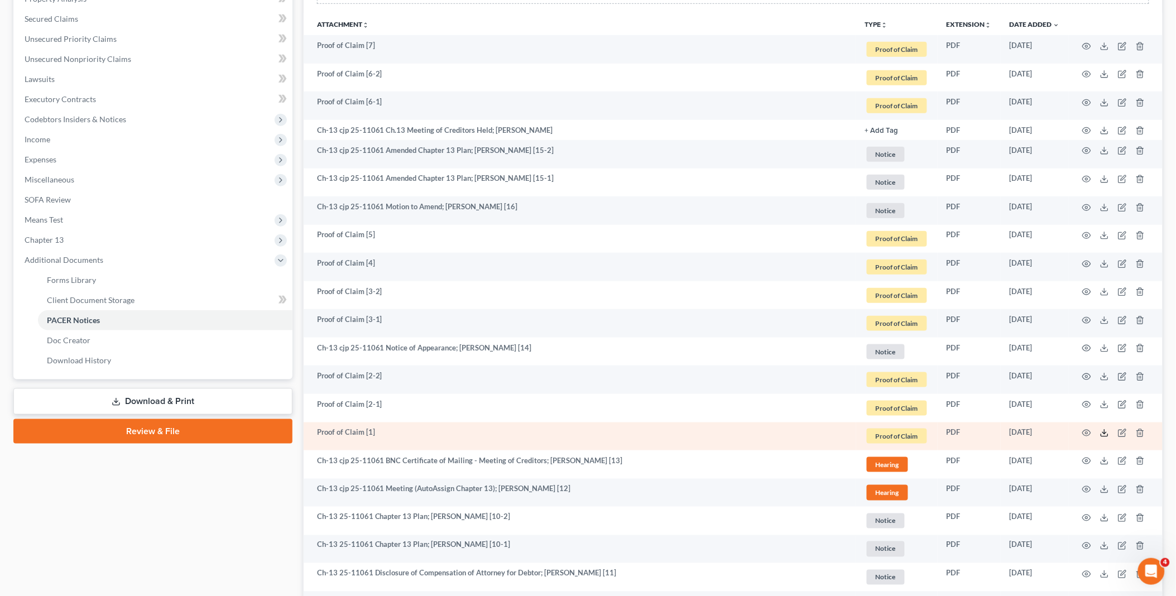
click at [1102, 431] on icon at bounding box center [1104, 432] width 9 height 9
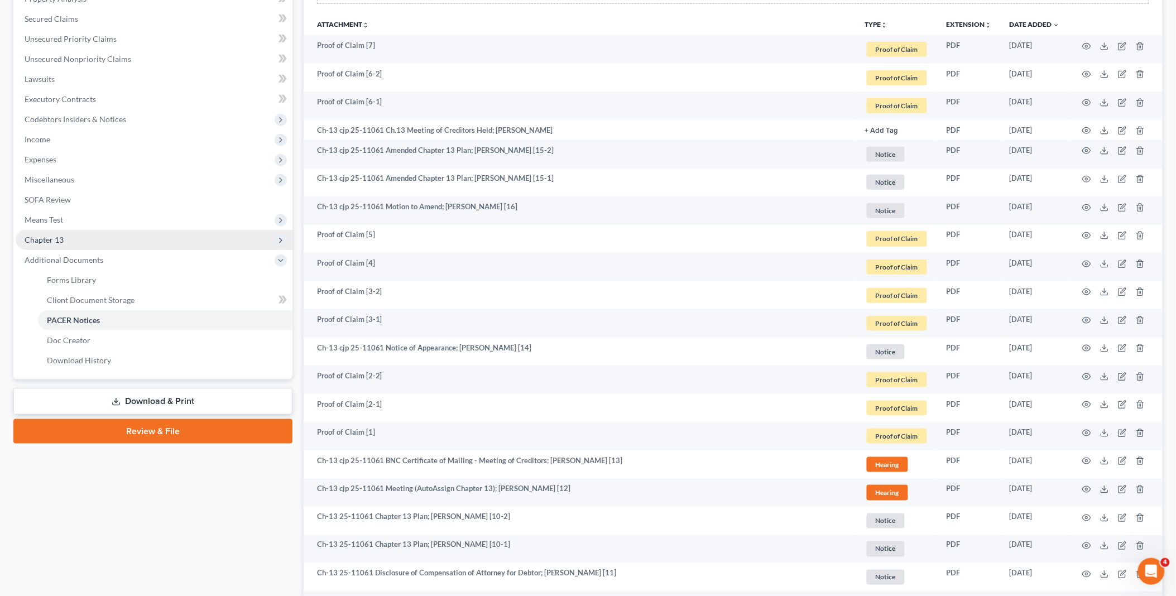
click at [92, 230] on span "Chapter 13" at bounding box center [154, 240] width 277 height 20
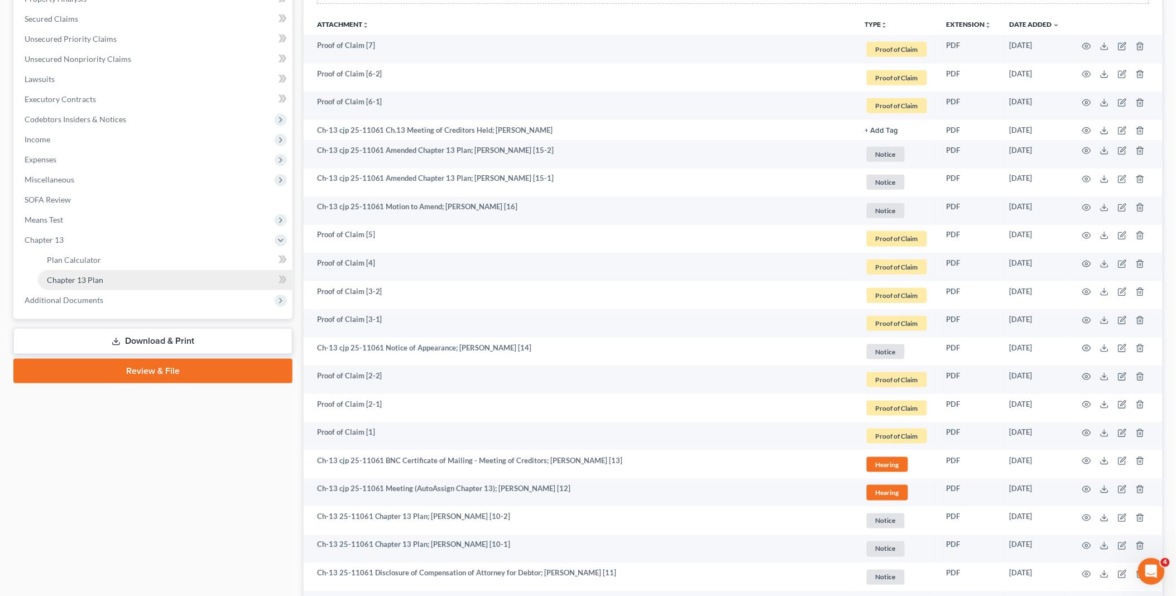
click at [97, 279] on span "Chapter 13 Plan" at bounding box center [75, 279] width 56 height 9
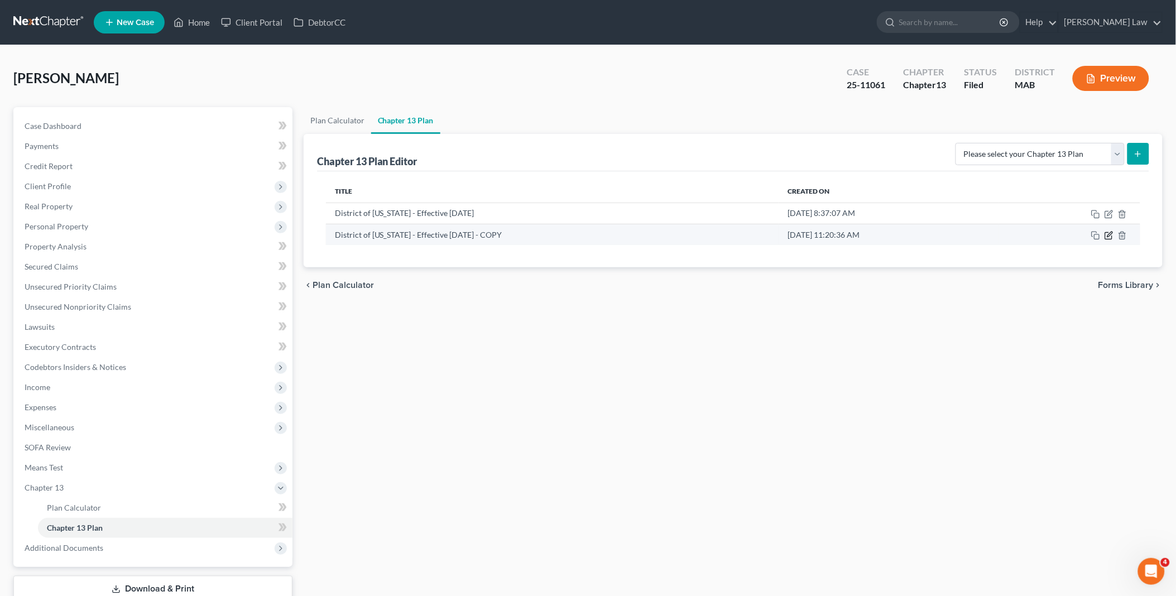
click at [1108, 235] on icon "button" at bounding box center [1108, 235] width 9 height 9
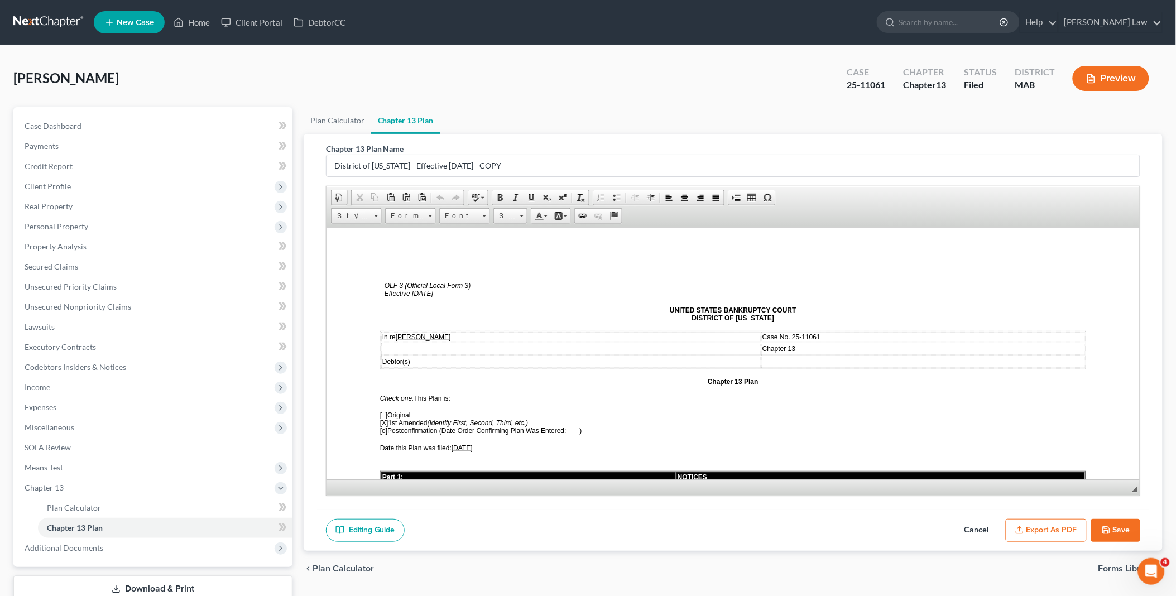
click at [456, 444] on span "[DATE]" at bounding box center [461, 448] width 21 height 8
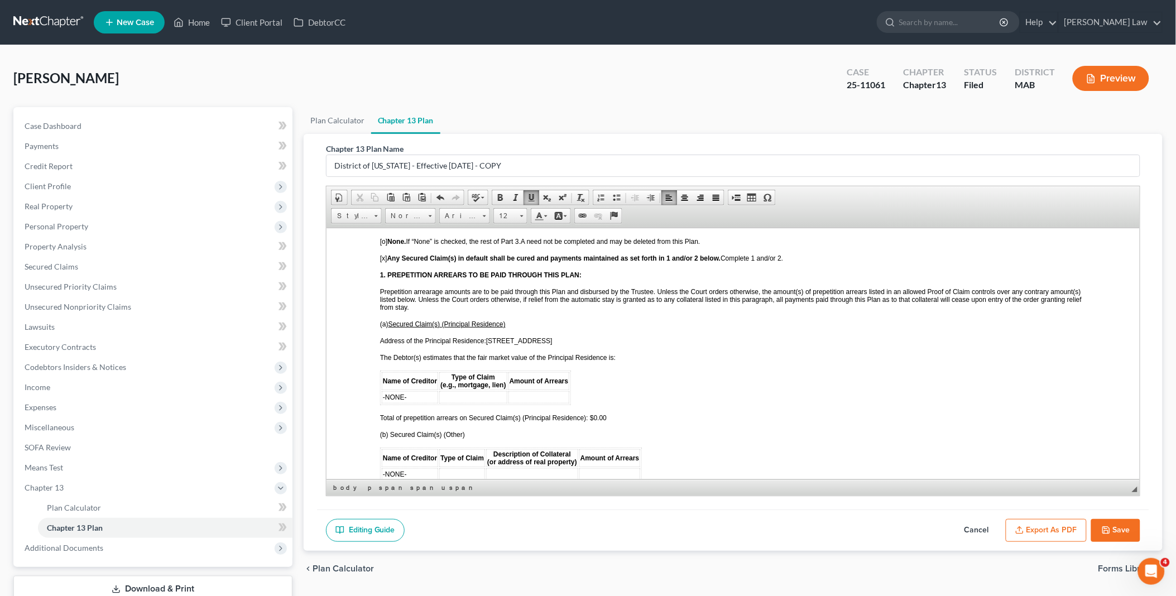
scroll to position [1053, 0]
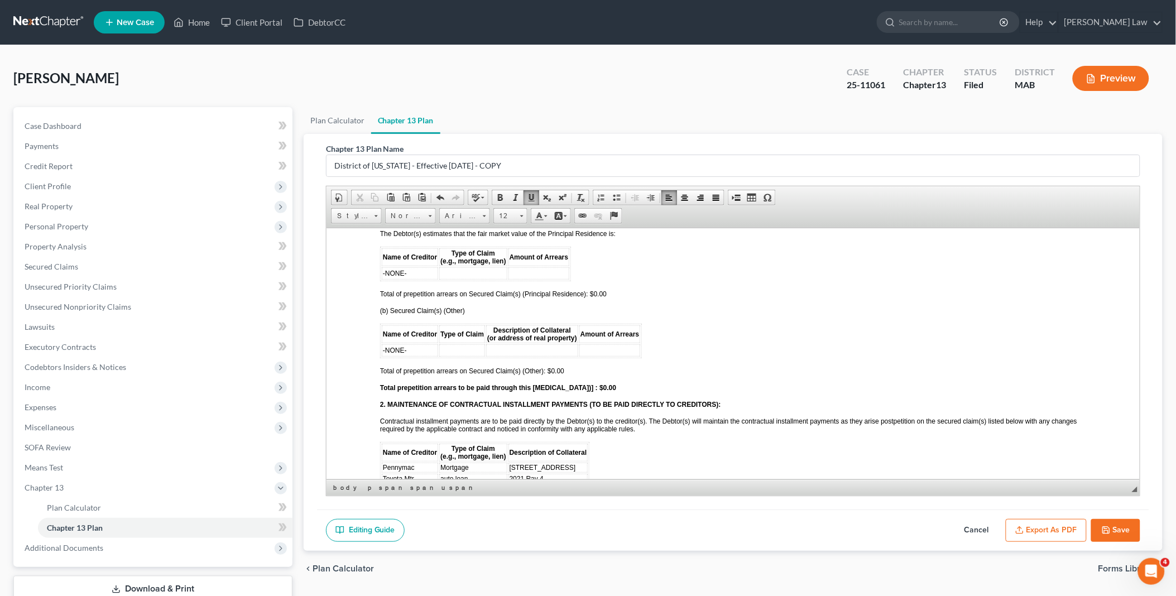
click at [458, 267] on td at bounding box center [473, 273] width 68 height 12
drag, startPoint x: 410, startPoint y: 260, endPoint x: 382, endPoint y: 259, distance: 28.5
click at [382, 267] on td "-NONE-" at bounding box center [409, 273] width 56 height 12
click at [593, 290] on span "Total of prepetition arrears on Secured Claim(s) (Principal Residence): $0.00" at bounding box center [492, 294] width 227 height 8
click at [586, 383] on strong "Total prepetition arrears to be paid through this [MEDICAL_DATA])] : $0.00" at bounding box center [497, 387] width 236 height 8
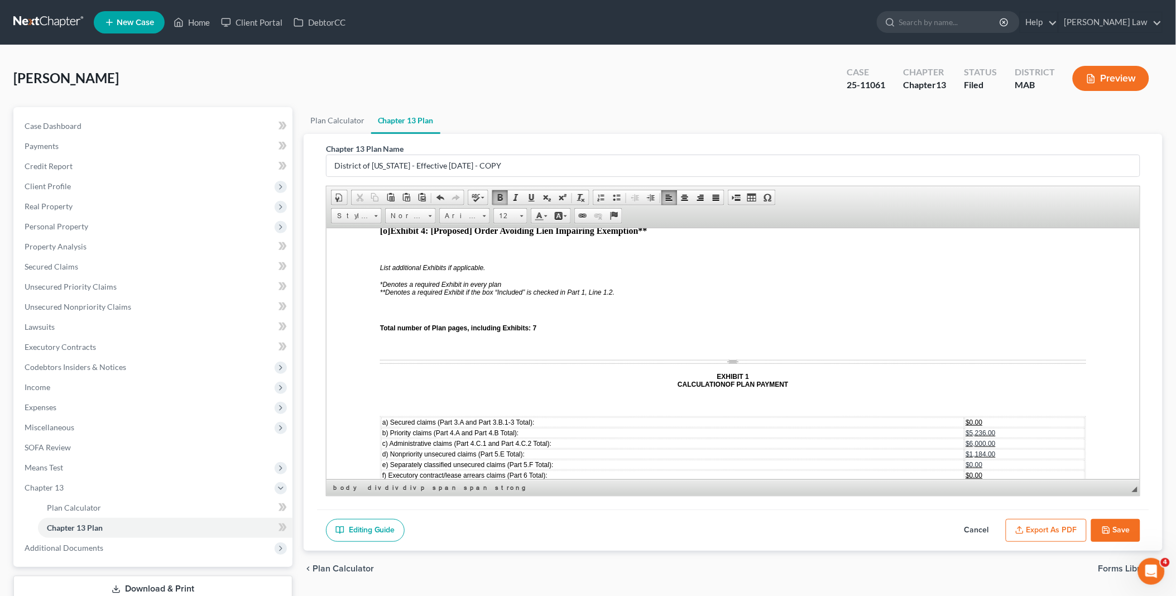
scroll to position [2914, 0]
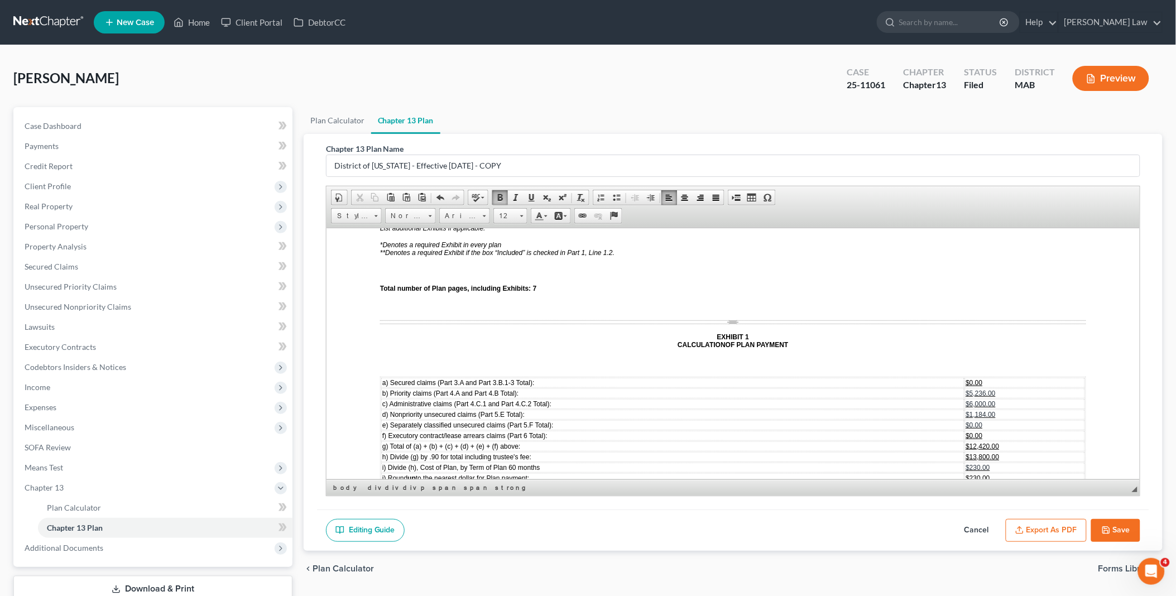
click at [965, 378] on span "$0.00" at bounding box center [973, 382] width 17 height 8
click at [955, 410] on span "$1,184.00" at bounding box center [970, 414] width 30 height 8
click at [969, 378] on span "$359.000.00" at bounding box center [973, 382] width 37 height 8
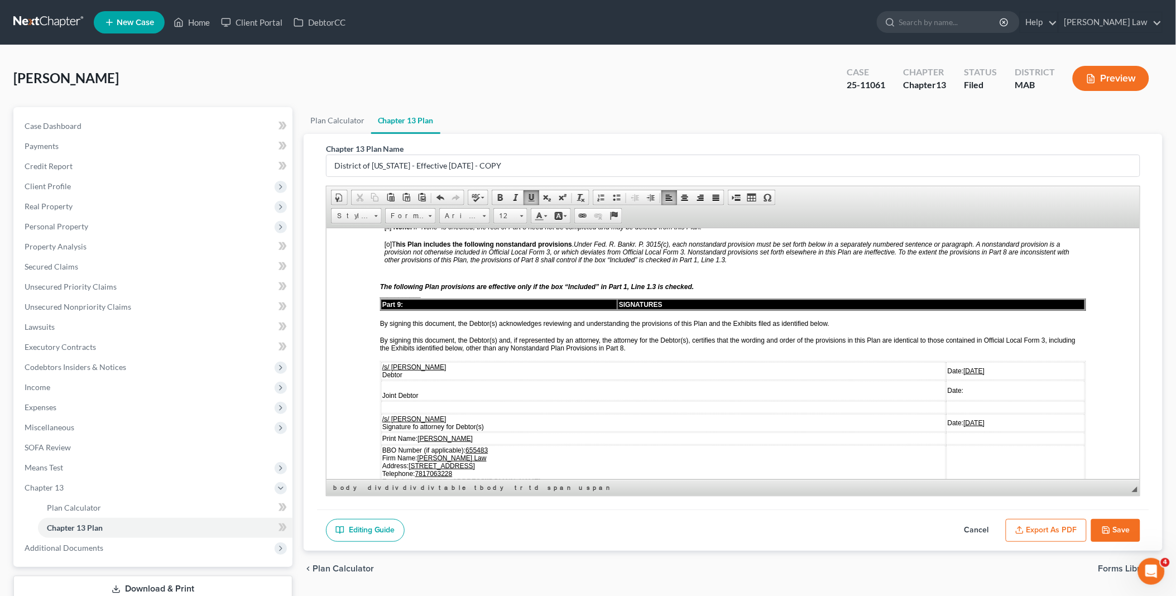
scroll to position [2479, 0]
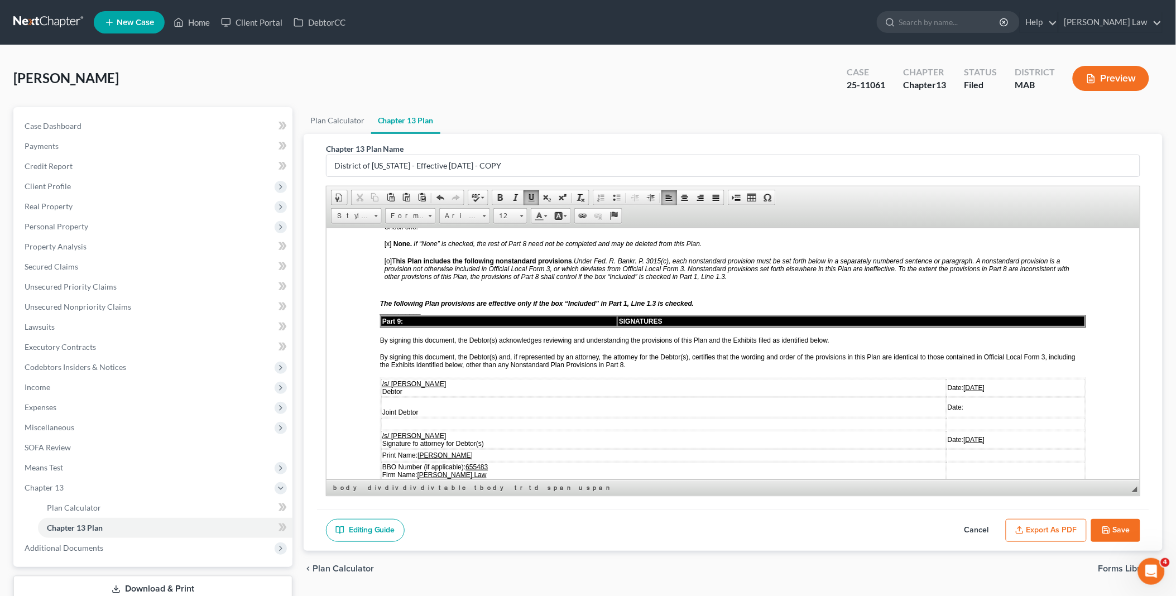
drag, startPoint x: 935, startPoint y: 334, endPoint x: 964, endPoint y: 331, distance: 29.7
click at [964, 378] on td "Date: [DATE]" at bounding box center [1015, 387] width 138 height 18
drag, startPoint x: 925, startPoint y: 384, endPoint x: 954, endPoint y: 380, distance: 29.9
click at [954, 430] on td "Date: [DATE]" at bounding box center [1015, 439] width 138 height 18
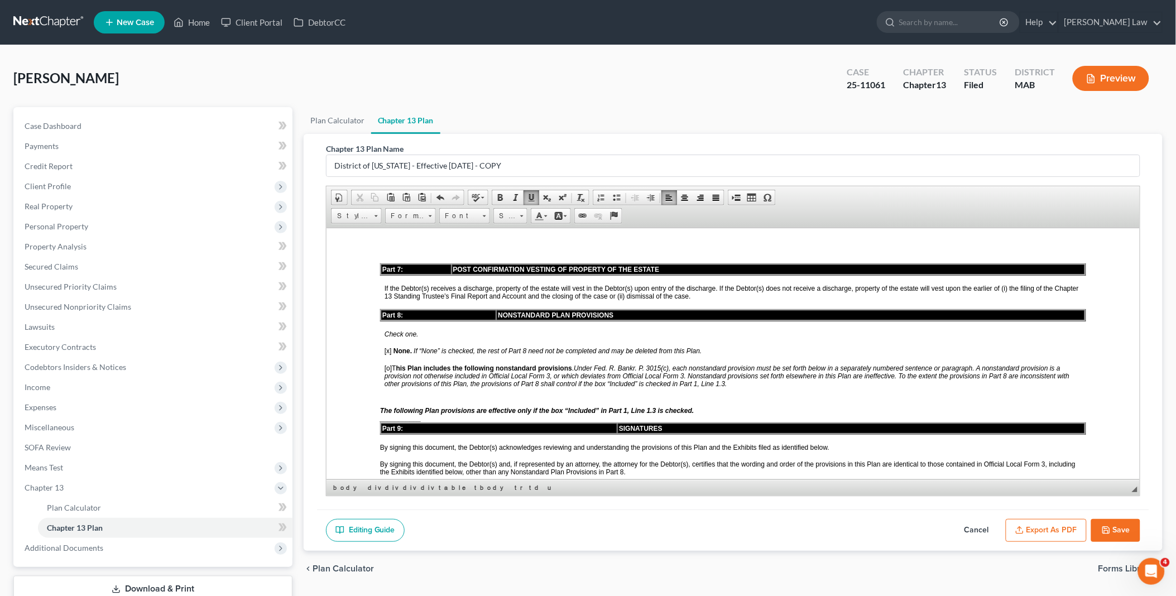
scroll to position [2169, 0]
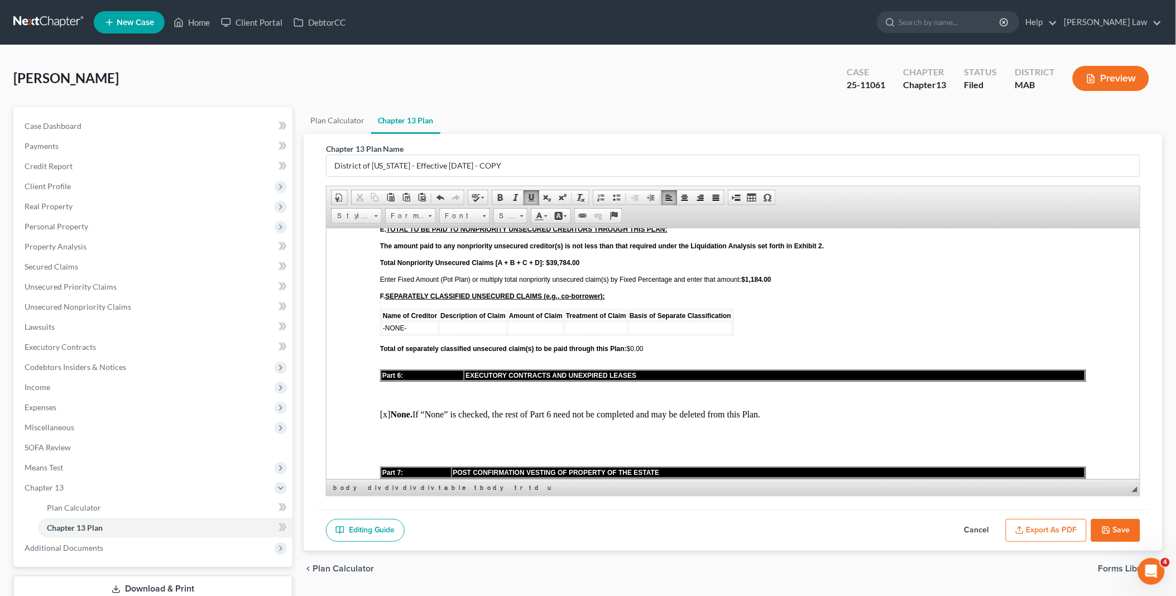
click at [802, 383] on div "This amount must be sufficient to pay the total cost of this Plan in Exhibit 1,…" at bounding box center [732, 470] width 706 height 3241
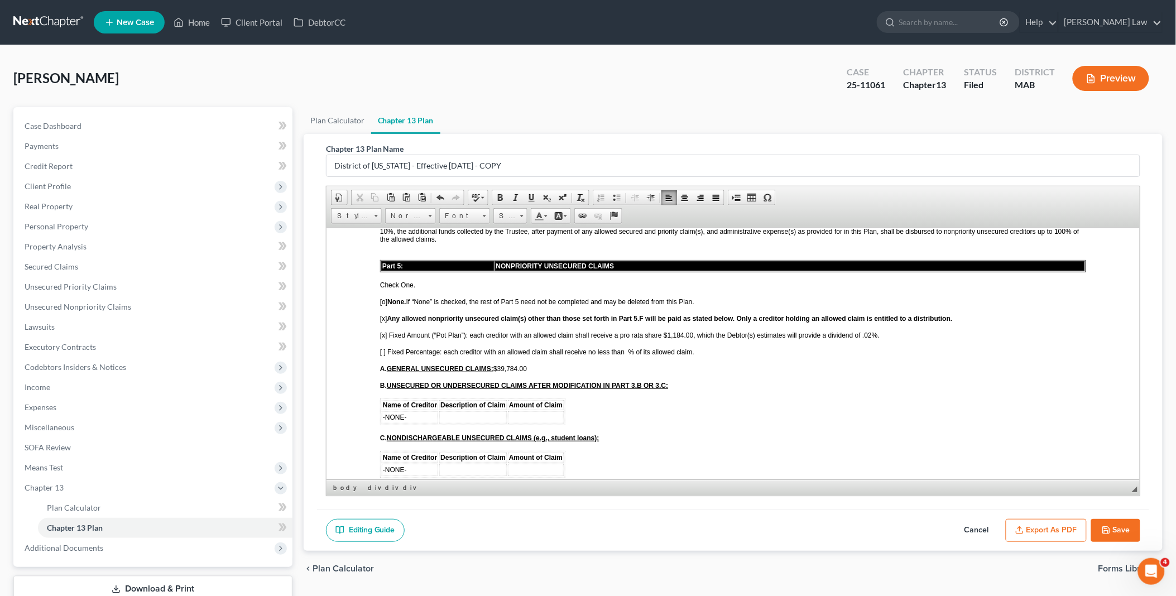
scroll to position [1860, 0]
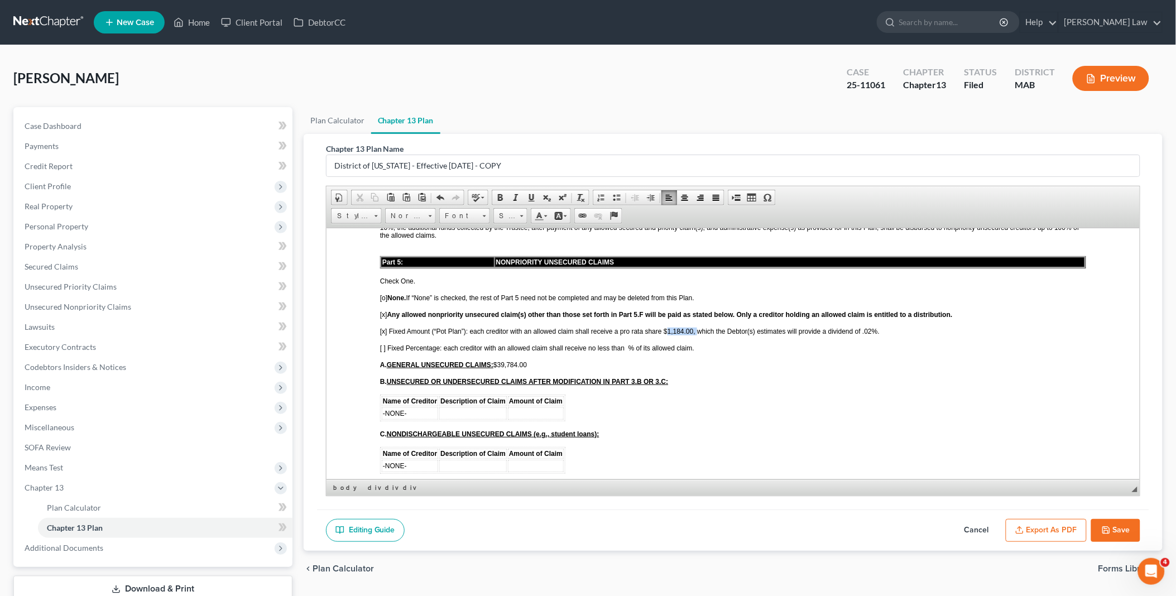
drag, startPoint x: 666, startPoint y: 296, endPoint x: 698, endPoint y: 291, distance: 32.7
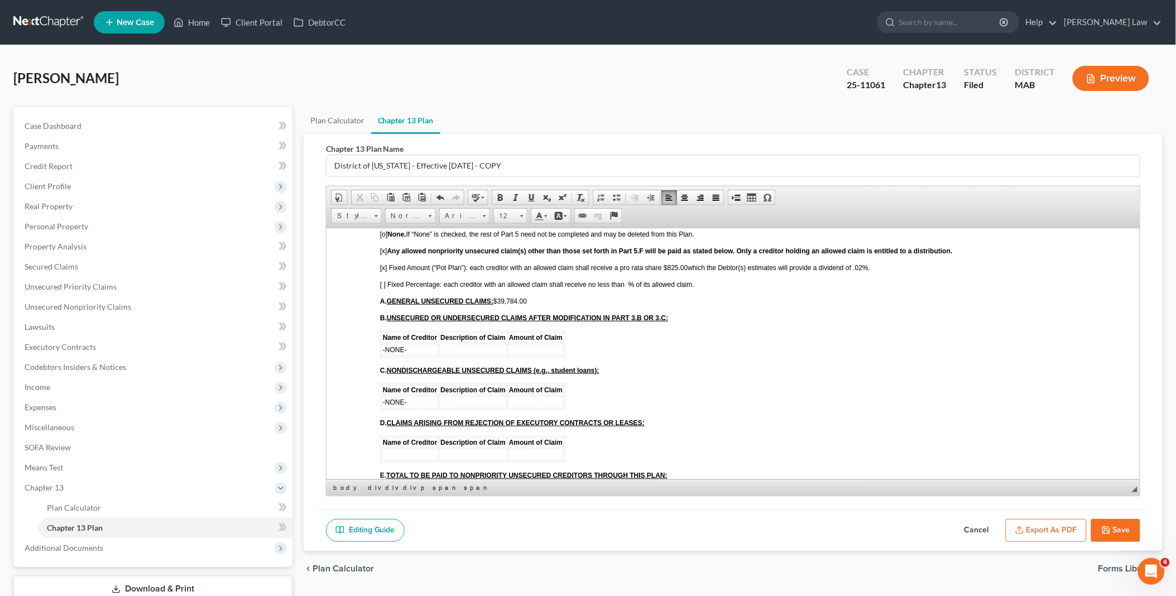
scroll to position [1983, 0]
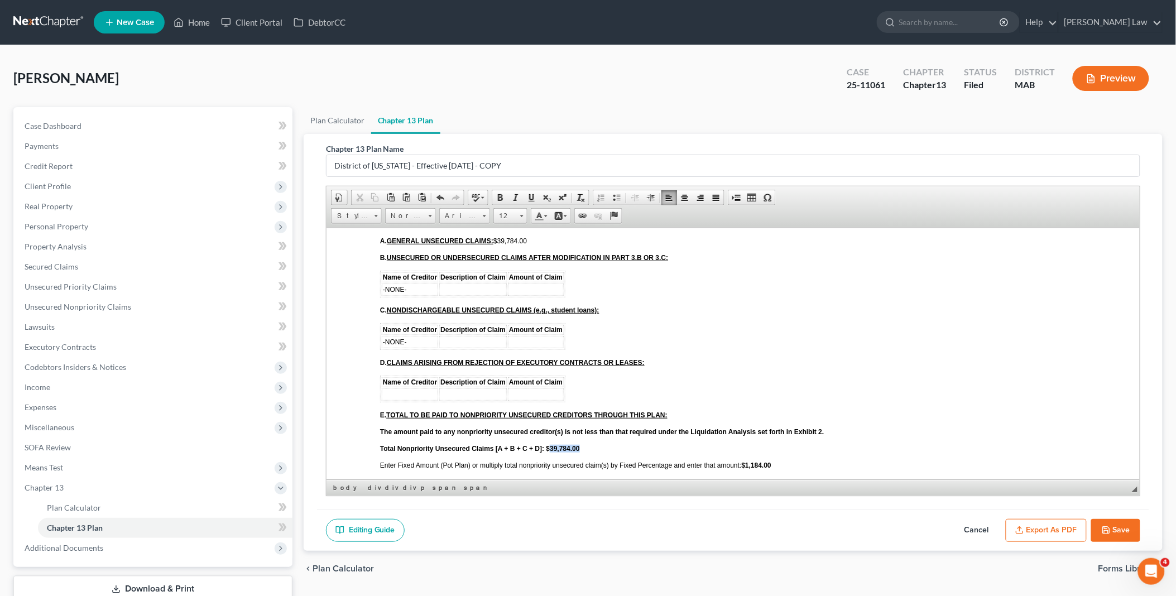
drag, startPoint x: 548, startPoint y: 408, endPoint x: 582, endPoint y: 407, distance: 34.0
click at [582, 444] on p "Total Nonpriority Unsecured Claims [A + B + C + D]: $39,784.00" at bounding box center [732, 448] width 706 height 8
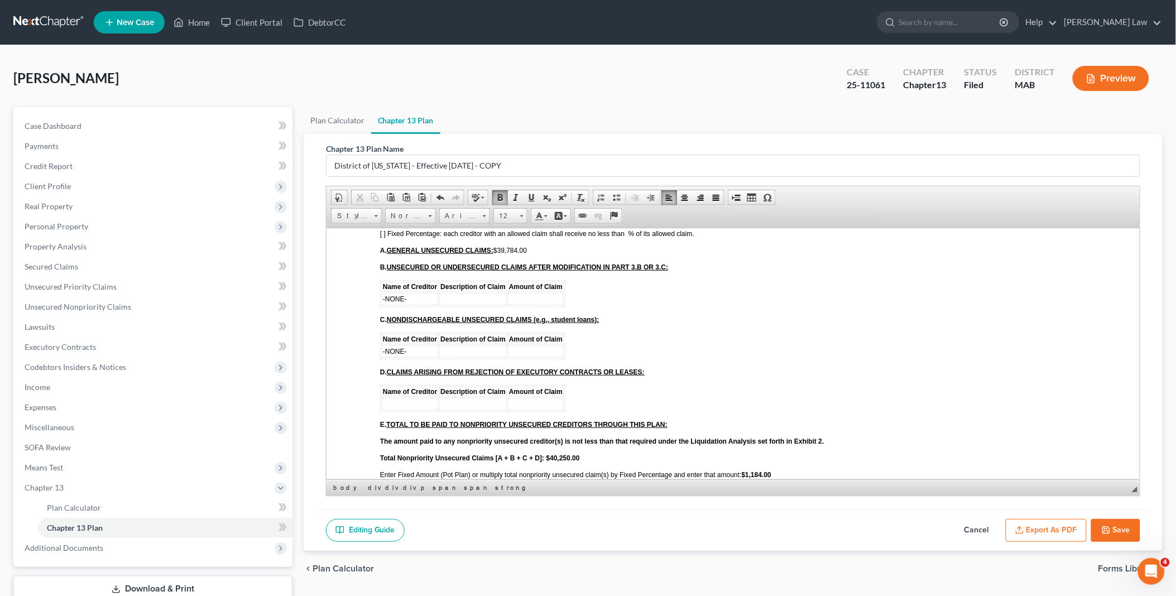
scroll to position [2045, 0]
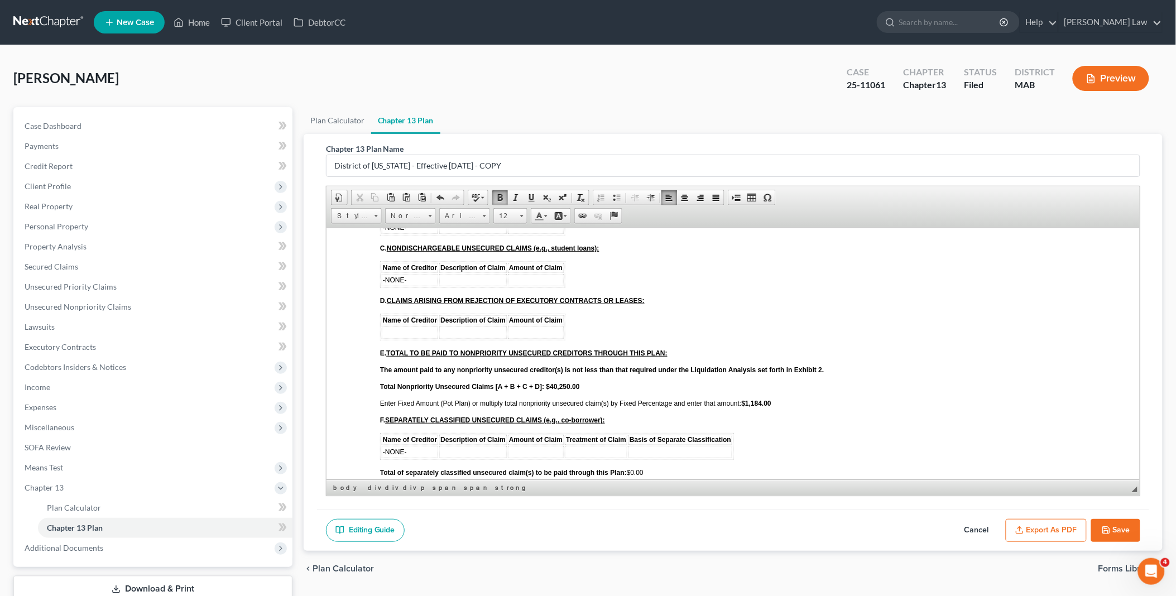
click at [747, 399] on strong "$1,184.00" at bounding box center [756, 403] width 30 height 8
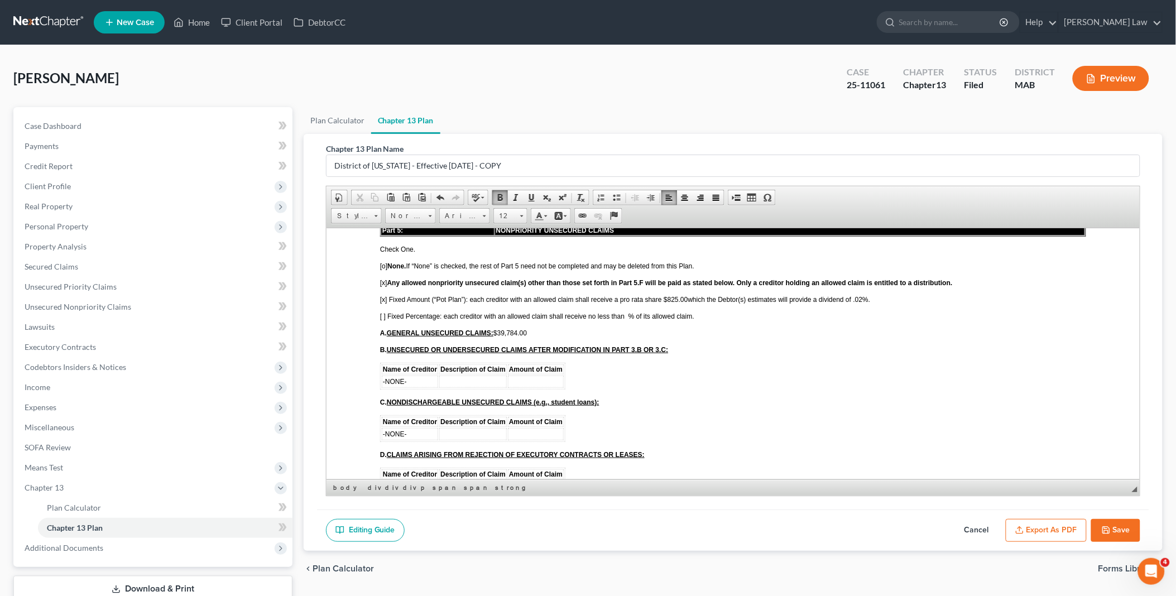
scroll to position [1860, 0]
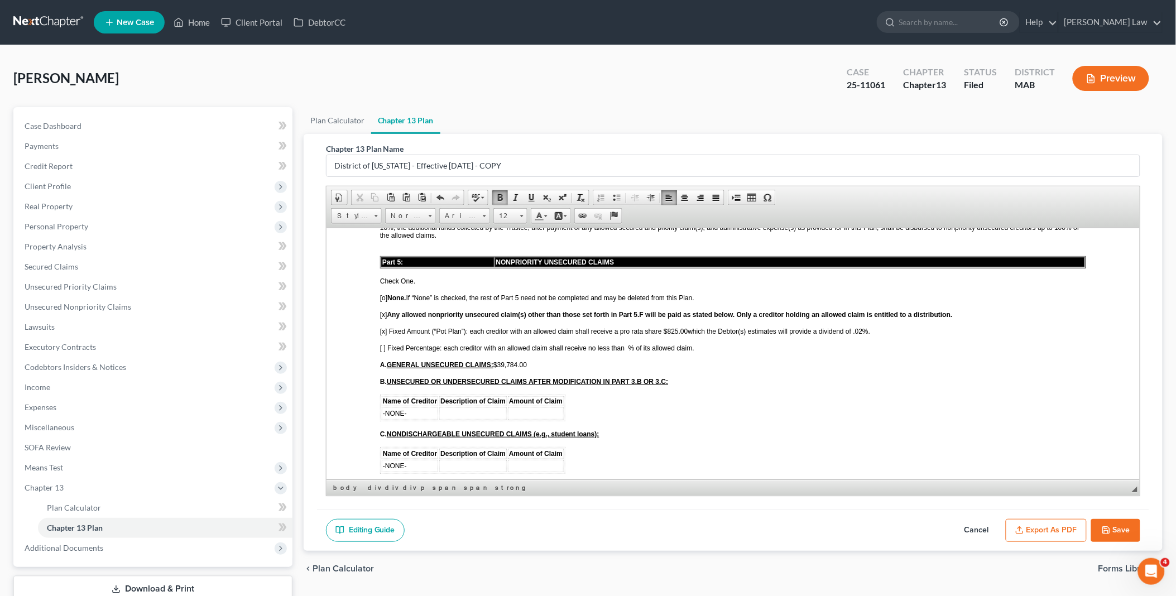
click at [687, 327] on span "[x] Fixed Amount (“Pot Plan”): each creditor with an allowed claim shall receiv…" at bounding box center [624, 331] width 490 height 8
drag, startPoint x: 498, startPoint y: 329, endPoint x: 548, endPoint y: 328, distance: 49.7
click at [548, 360] on p "A. GENERAL UNSECURED CLAIMS: $39,784.00" at bounding box center [732, 364] width 706 height 8
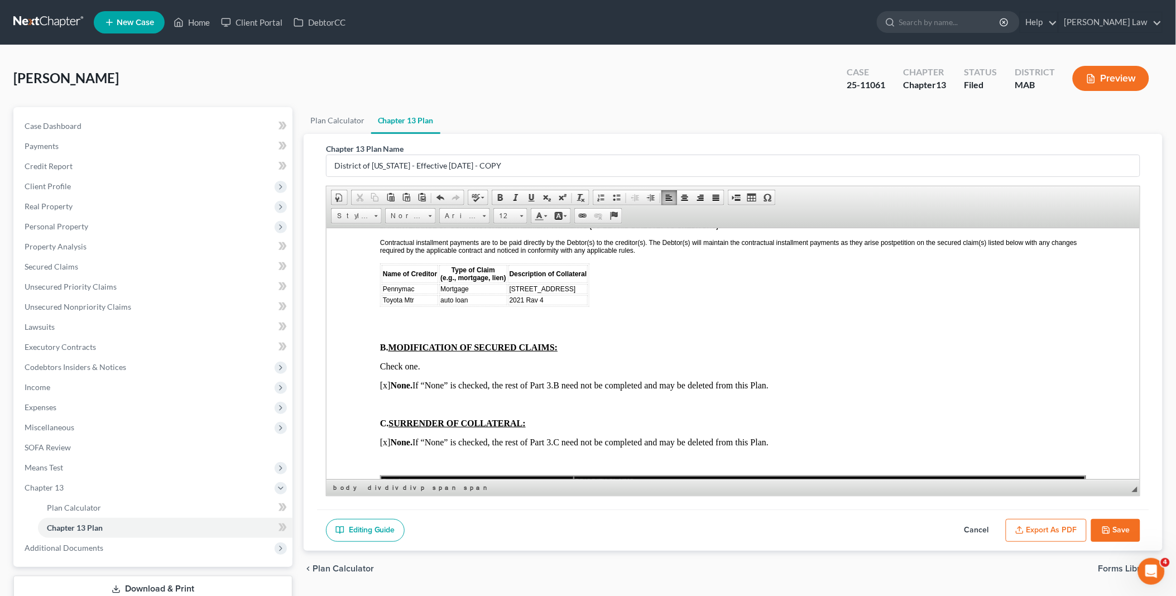
scroll to position [1178, 0]
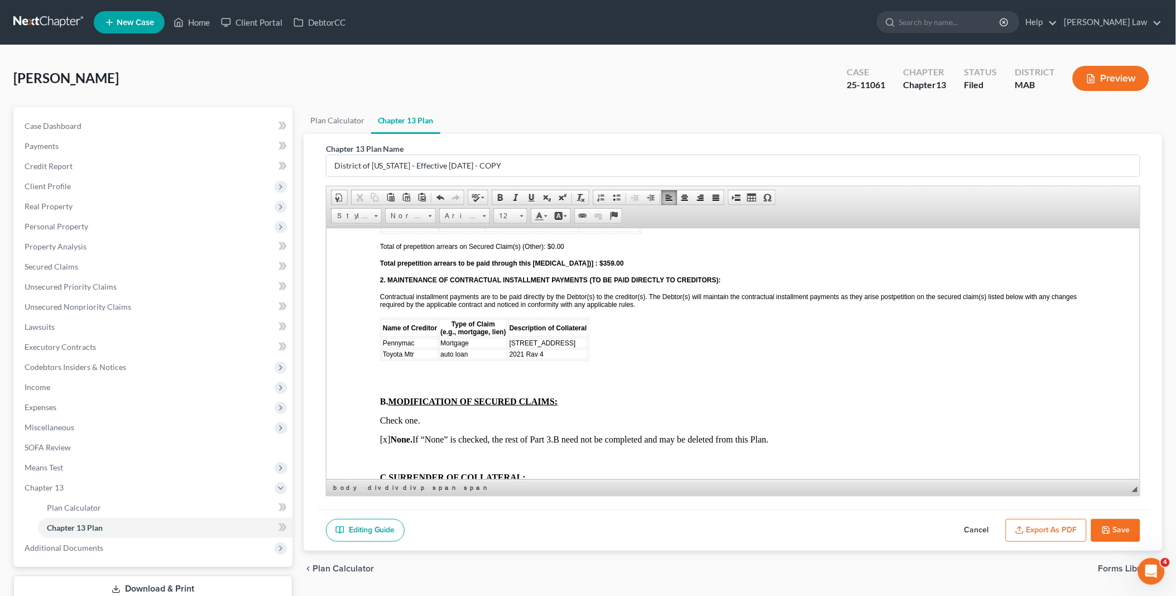
click at [437, 377] on p at bounding box center [734, 382] width 701 height 10
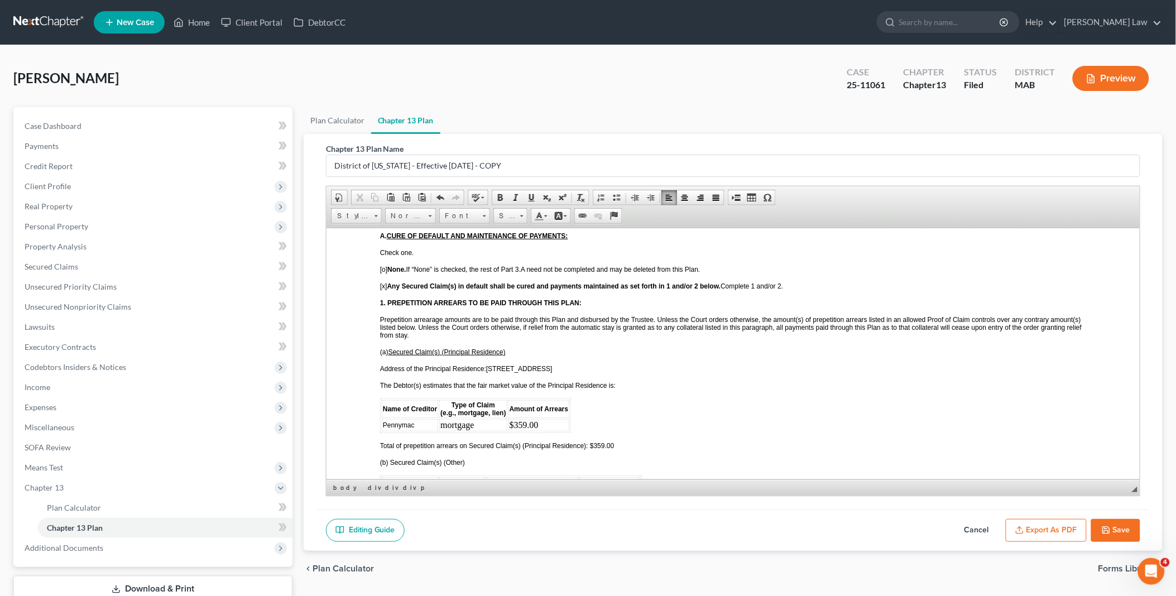
scroll to position [930, 0]
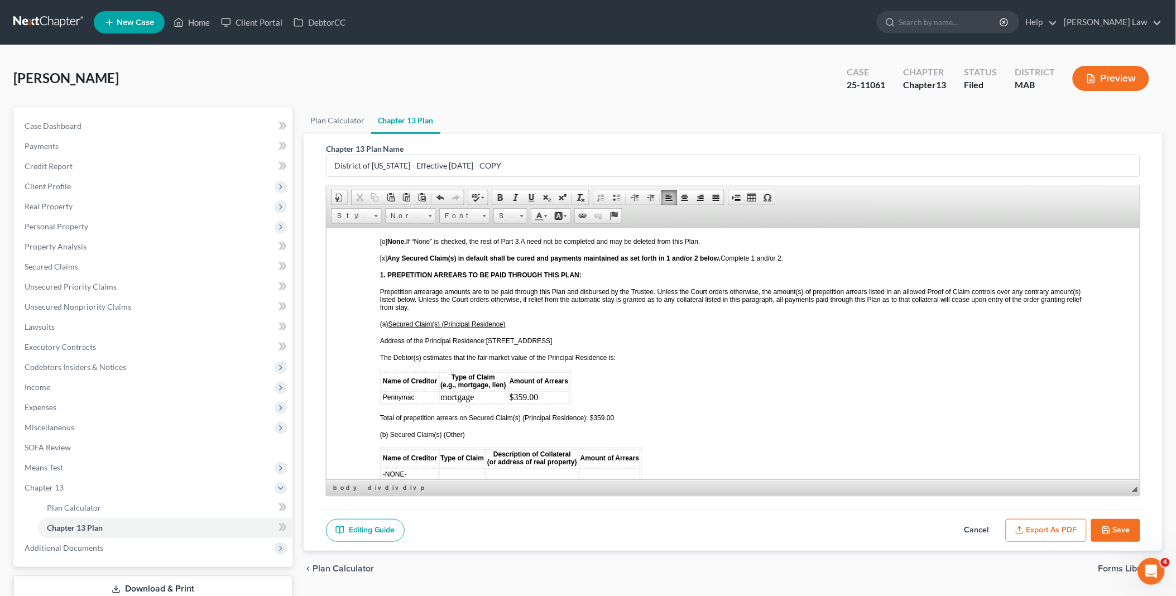
click at [628, 353] on p "The Debtor(s) estimates that the fair market value of the Principal Residence i…" at bounding box center [732, 357] width 706 height 8
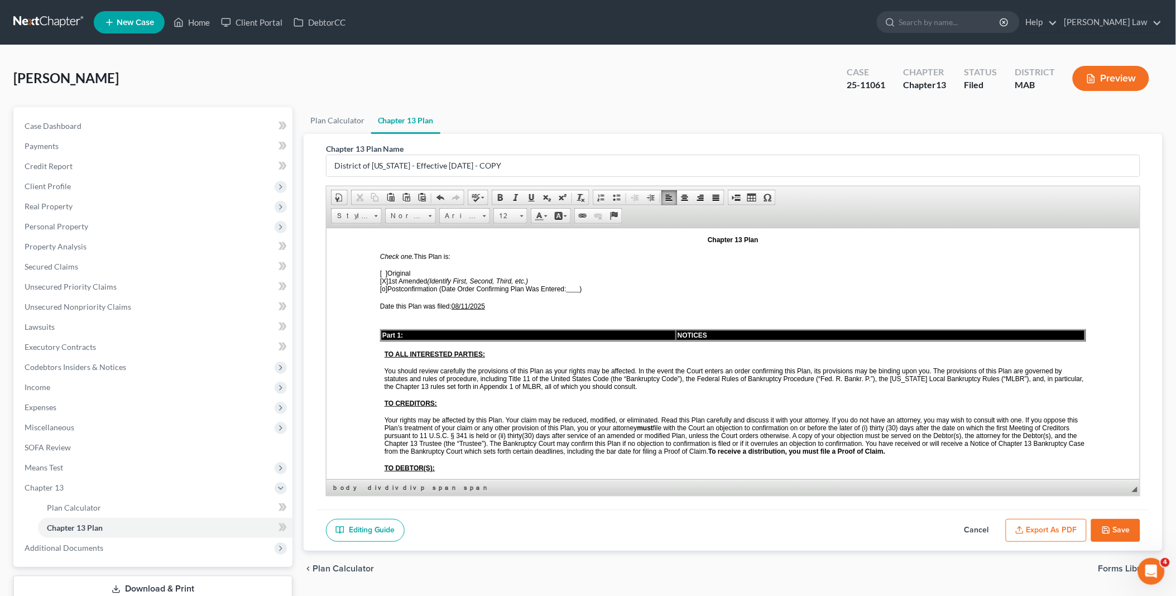
scroll to position [124, 0]
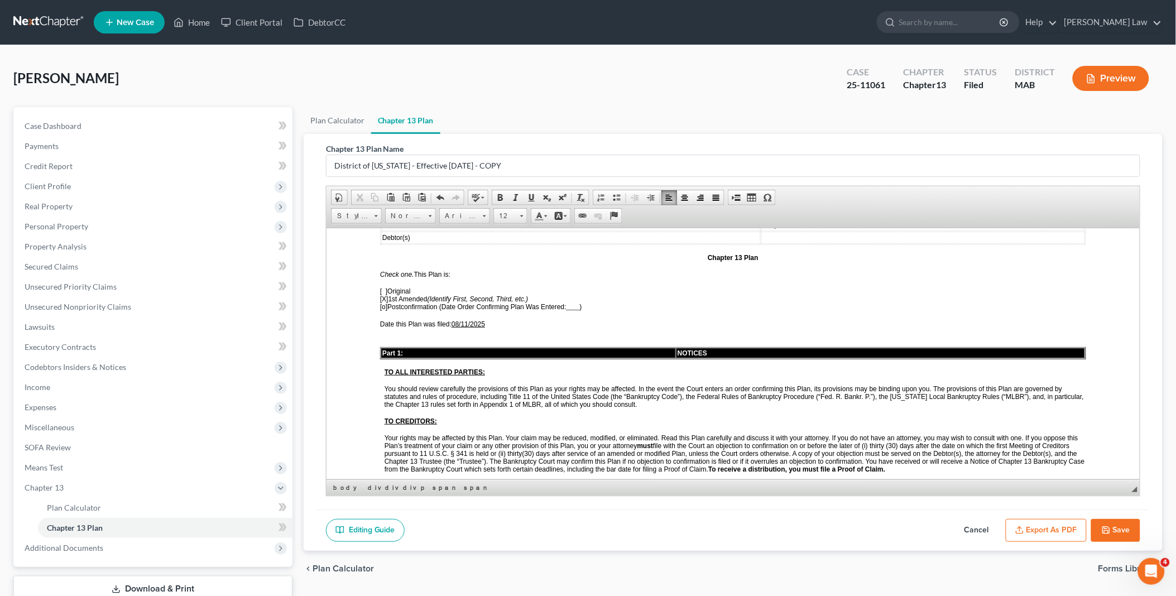
click at [1114, 526] on button "Save" at bounding box center [1115, 530] width 49 height 23
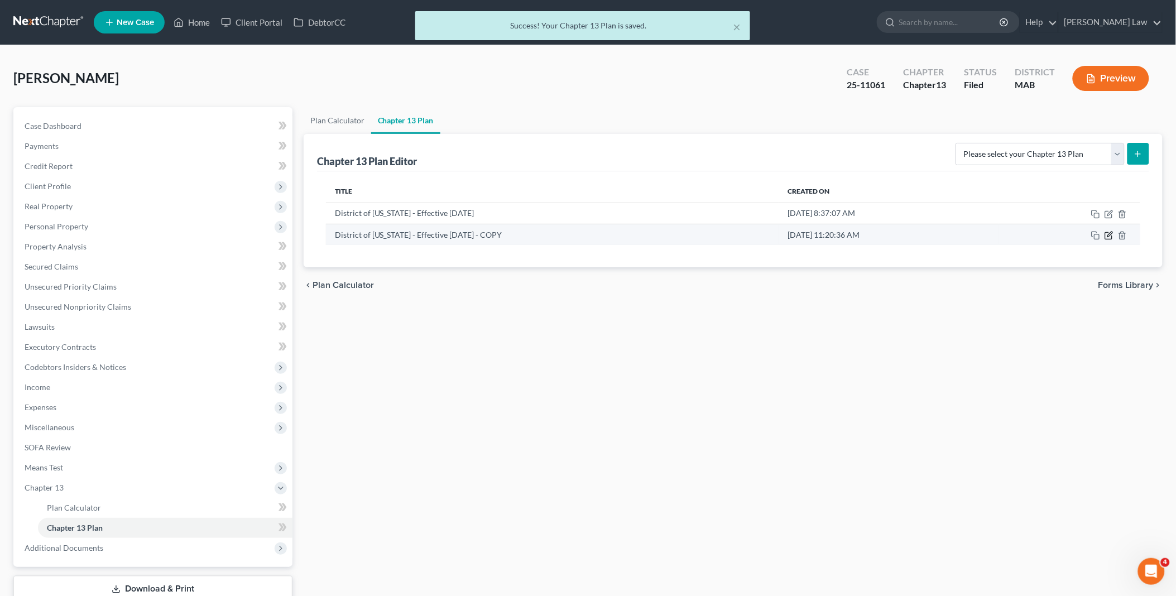
click at [1111, 232] on icon "button" at bounding box center [1109, 234] width 5 height 5
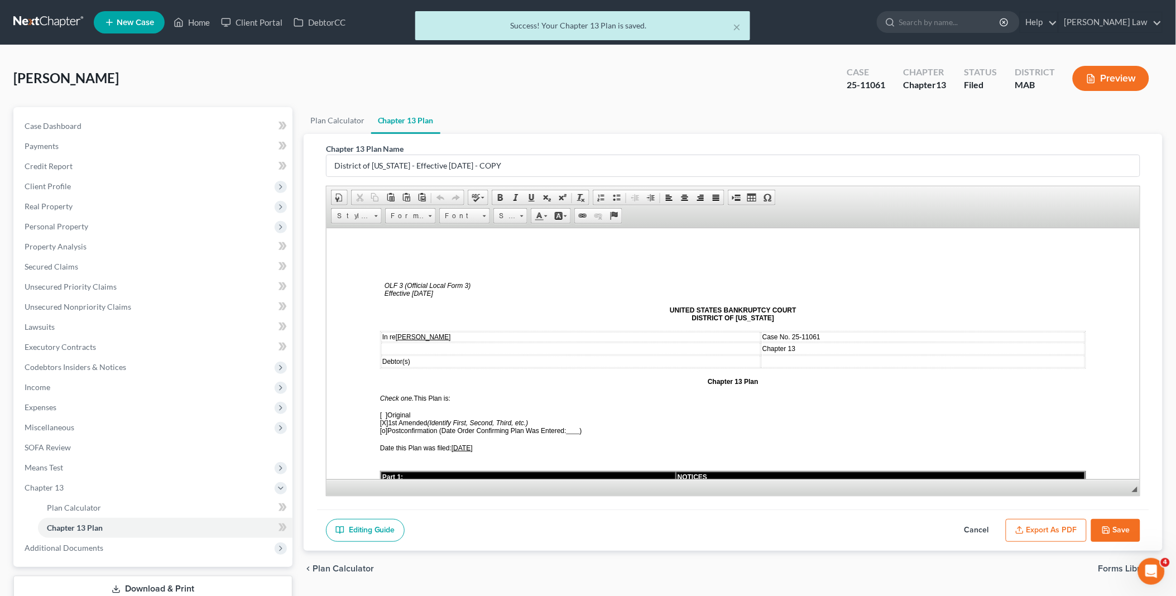
scroll to position [0, 0]
click at [1034, 524] on button "Export as PDF" at bounding box center [1045, 530] width 81 height 23
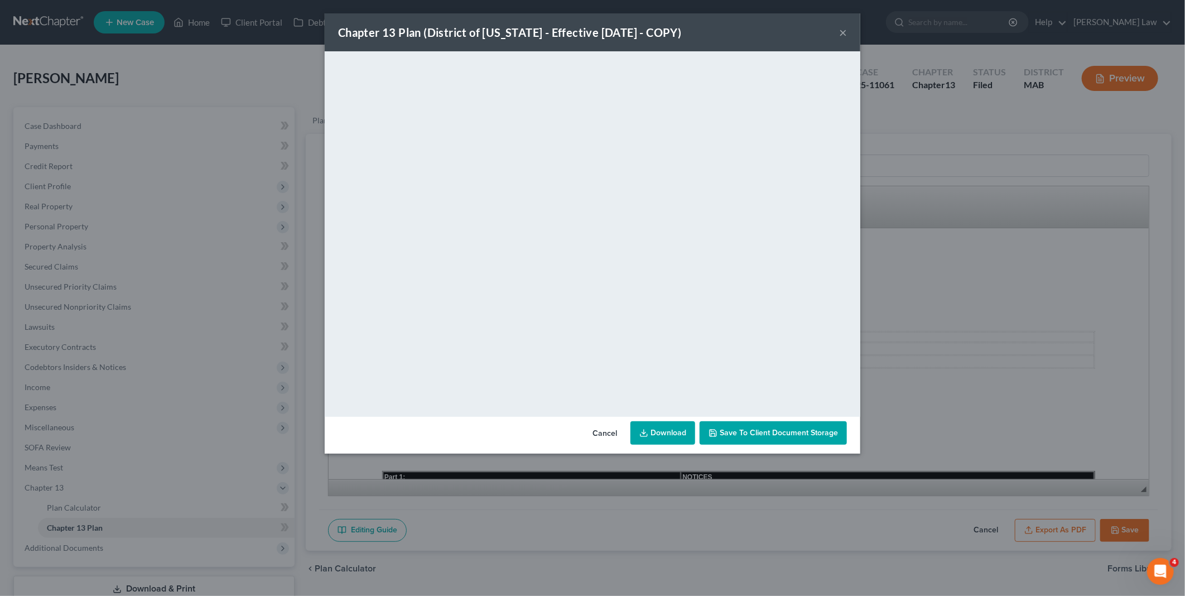
click at [659, 428] on link "Download" at bounding box center [662, 432] width 65 height 23
click at [611, 431] on button "Cancel" at bounding box center [605, 433] width 42 height 22
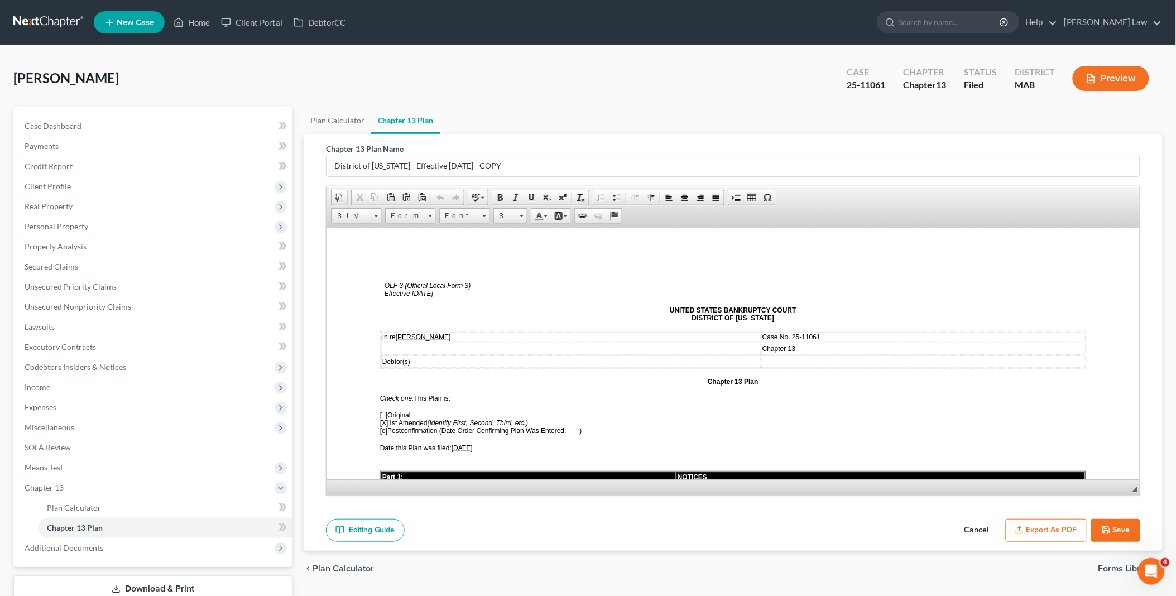
click at [1118, 527] on button "Save" at bounding box center [1115, 530] width 49 height 23
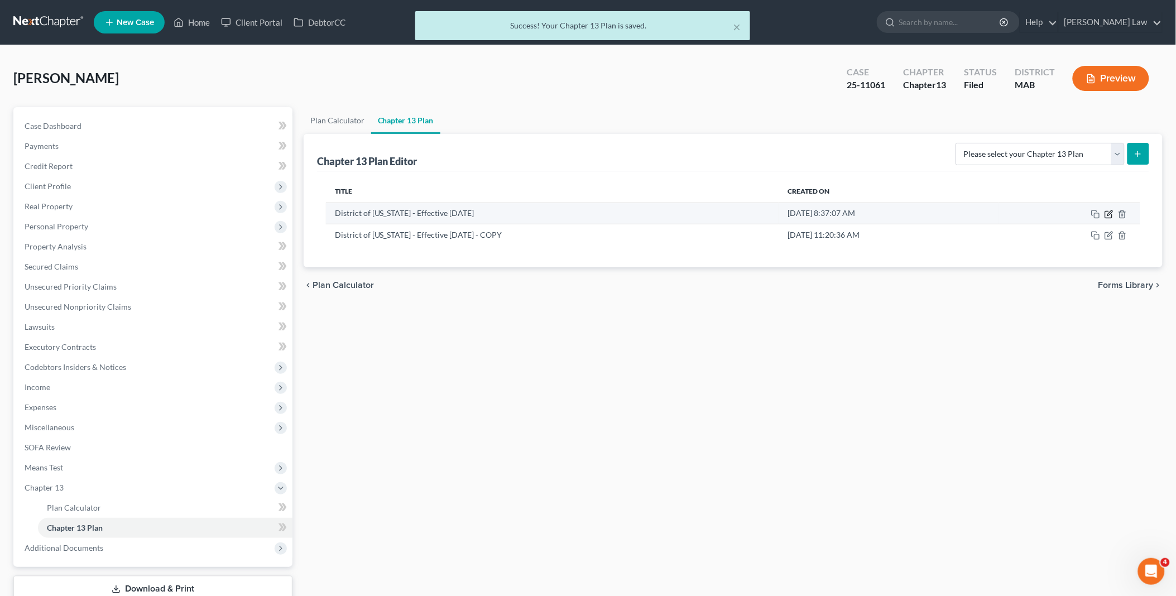
click at [1109, 212] on icon "button" at bounding box center [1108, 214] width 9 height 9
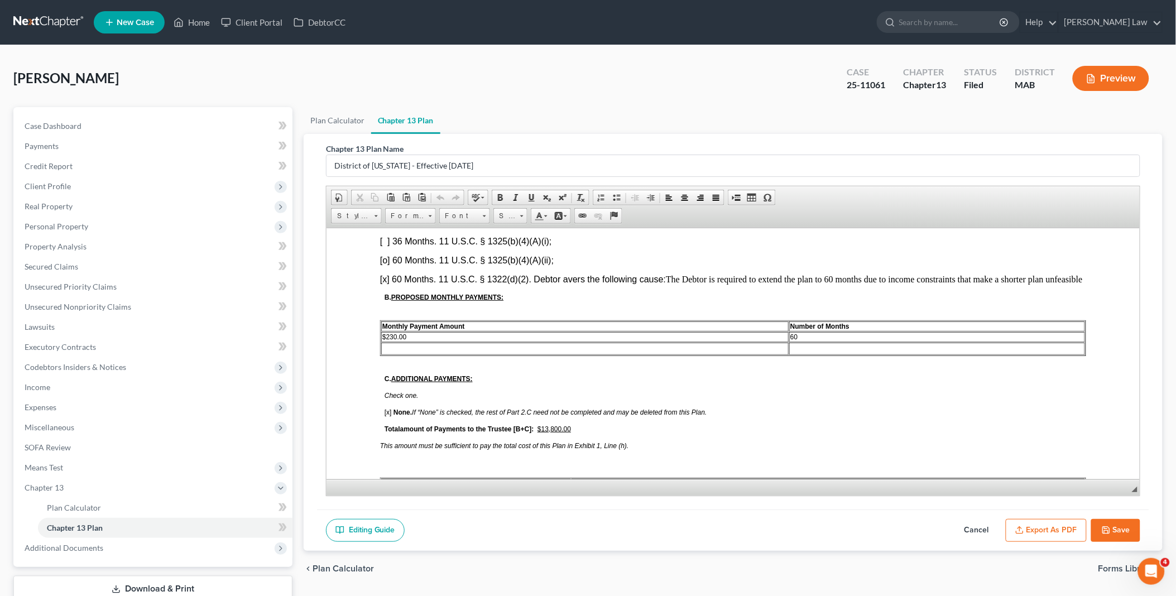
scroll to position [558, 0]
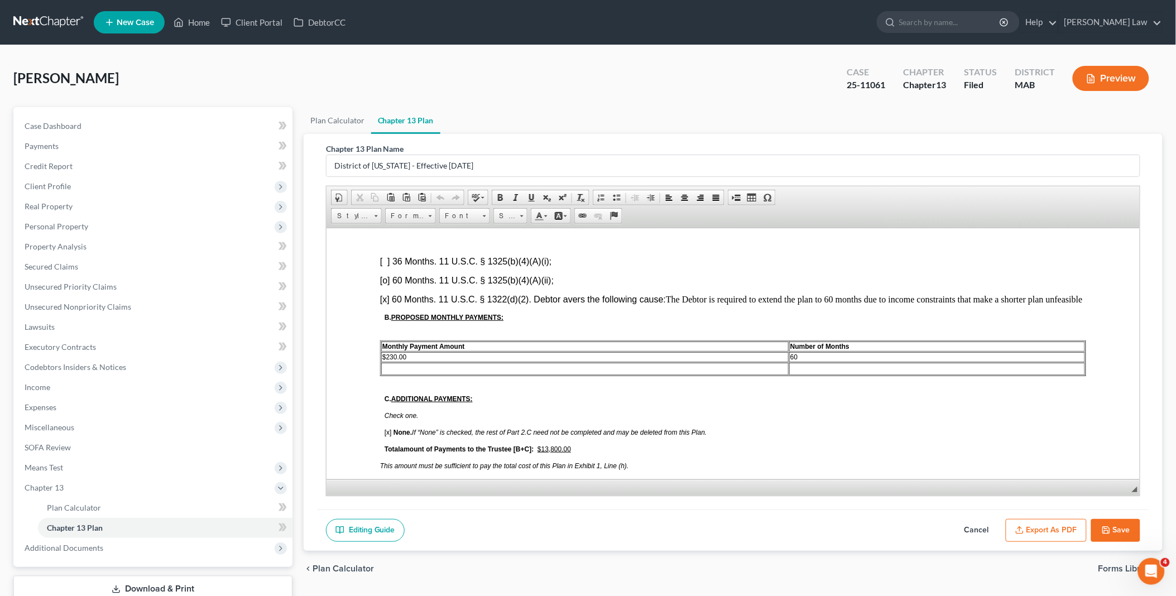
click at [1118, 531] on button "Save" at bounding box center [1115, 530] width 49 height 23
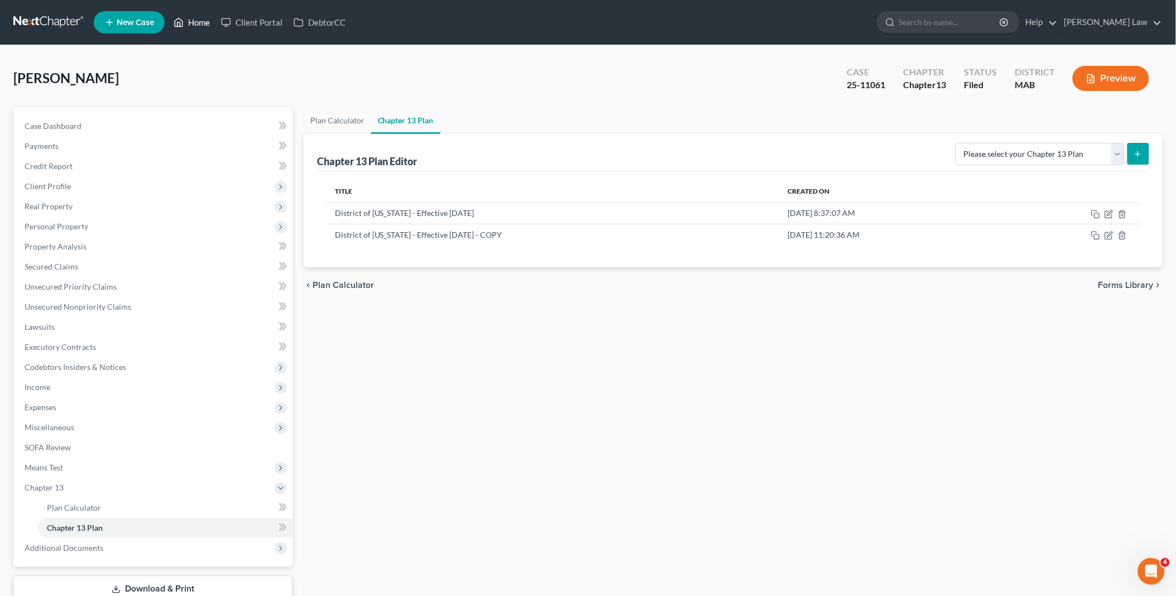
click at [194, 23] on link "Home" at bounding box center [191, 22] width 47 height 20
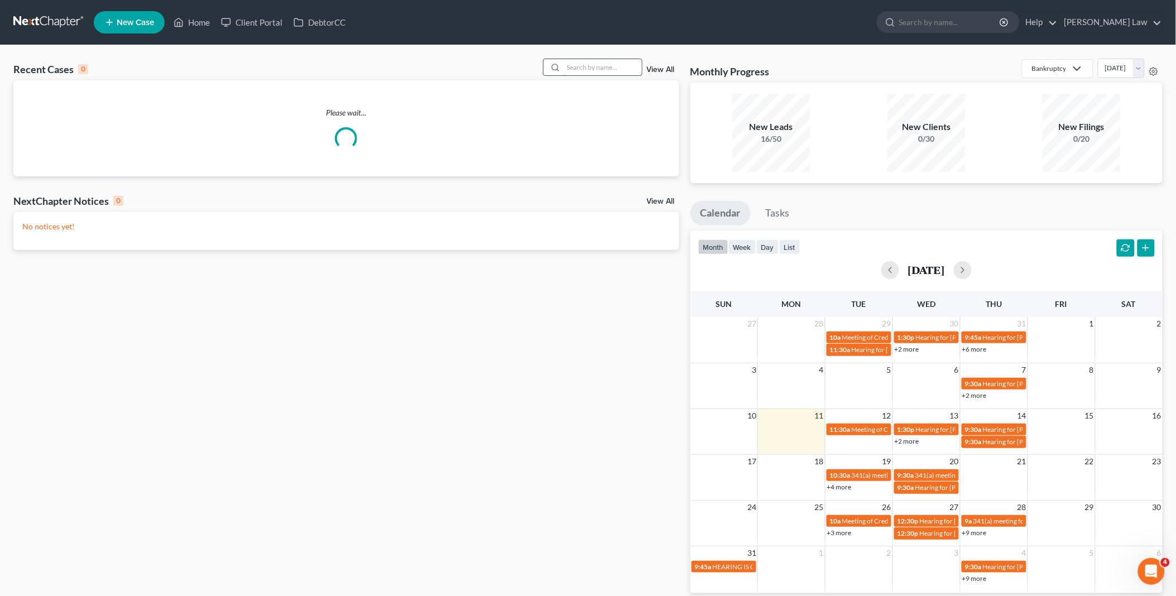
click at [578, 68] on input "search" at bounding box center [603, 67] width 78 height 16
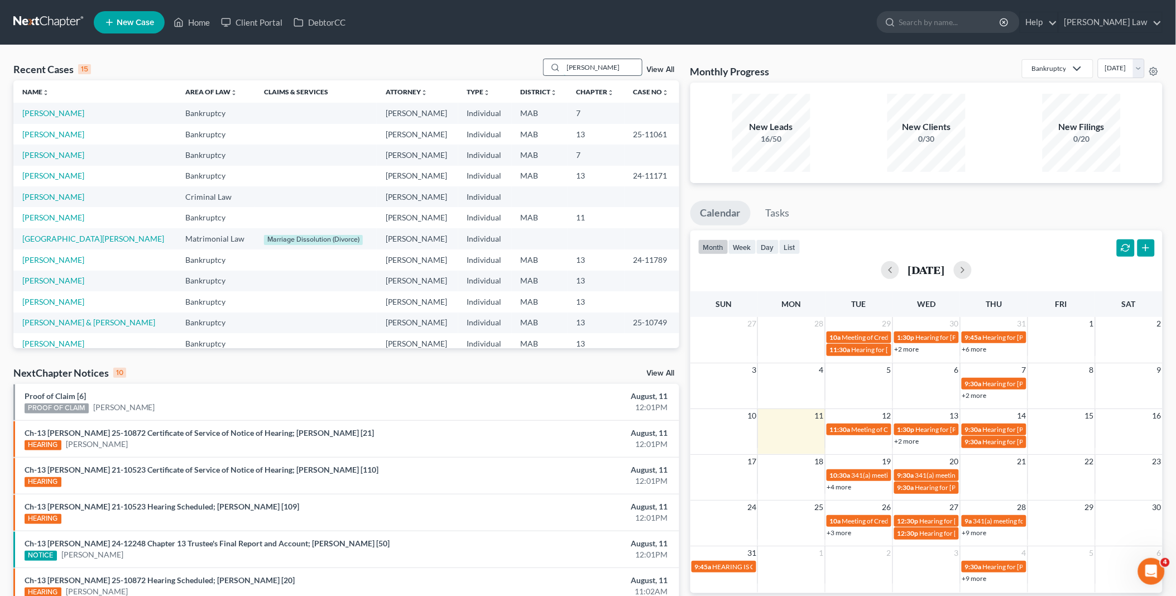
type input "[PERSON_NAME]"
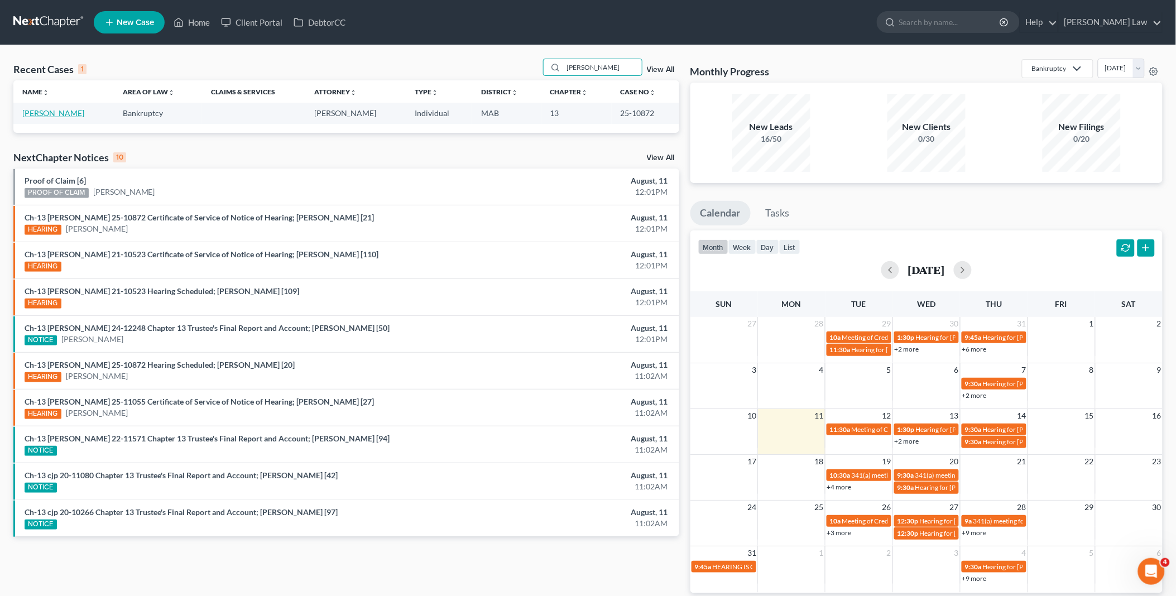
click at [56, 113] on link "[PERSON_NAME]" at bounding box center [53, 112] width 62 height 9
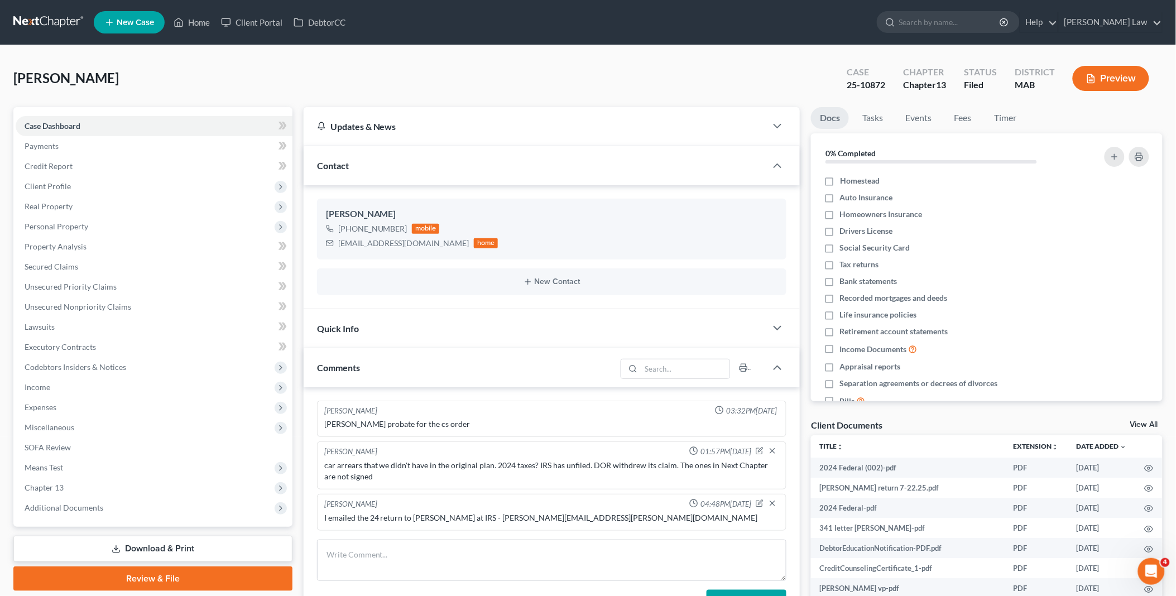
click at [1138, 422] on link "View All" at bounding box center [1144, 425] width 28 height 8
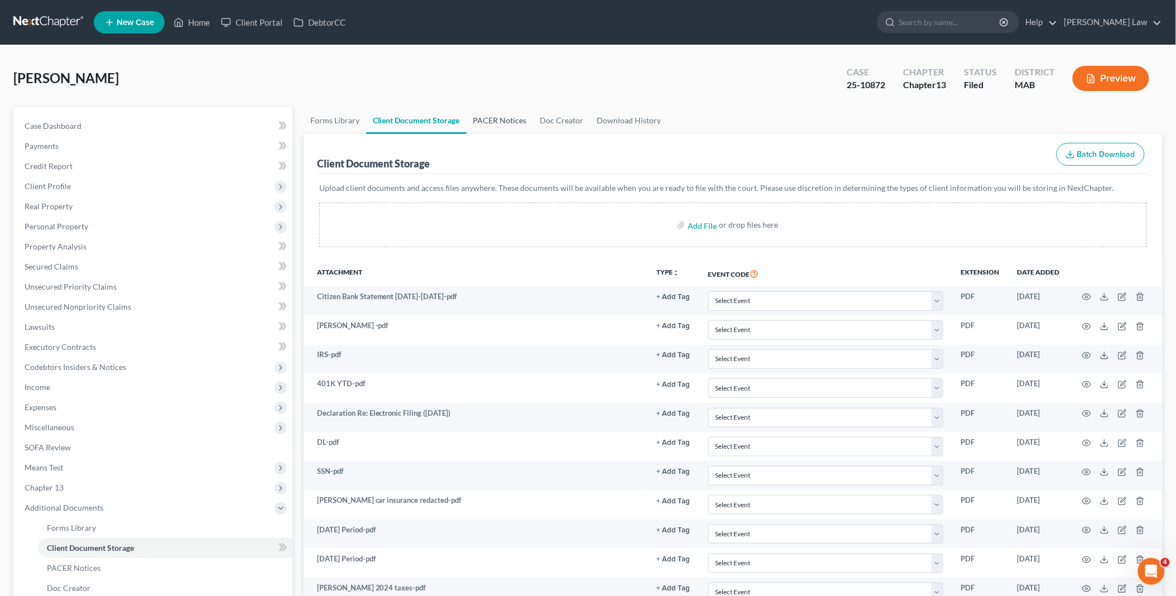
click at [501, 116] on link "PACER Notices" at bounding box center [499, 120] width 67 height 27
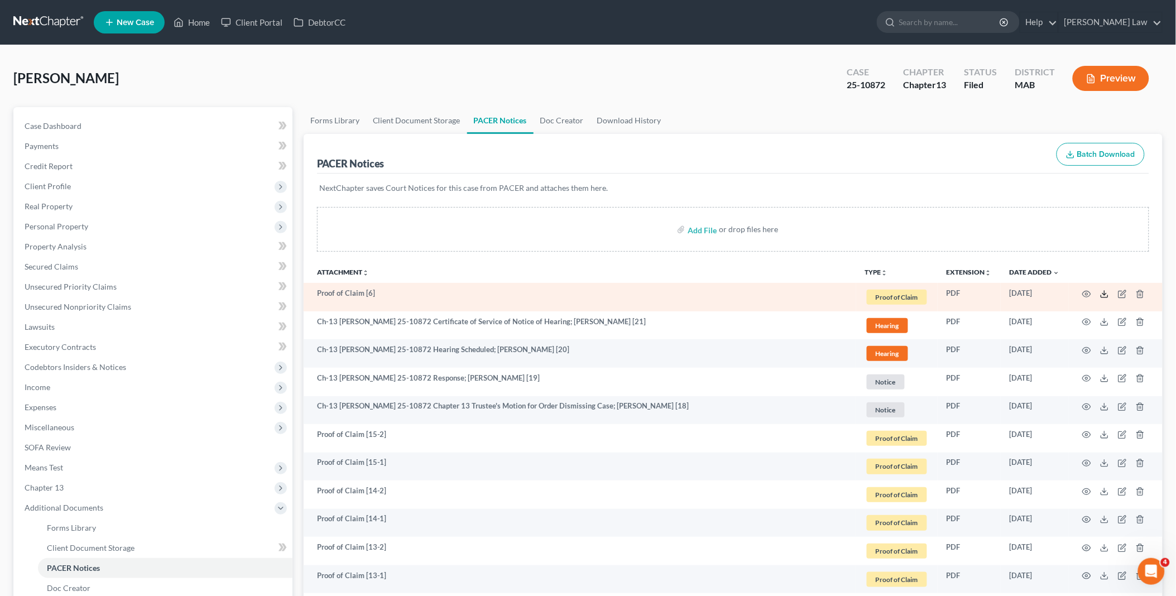
click at [1107, 295] on icon at bounding box center [1104, 294] width 9 height 9
